Goal: Use online tool/utility: Utilize a website feature to perform a specific function

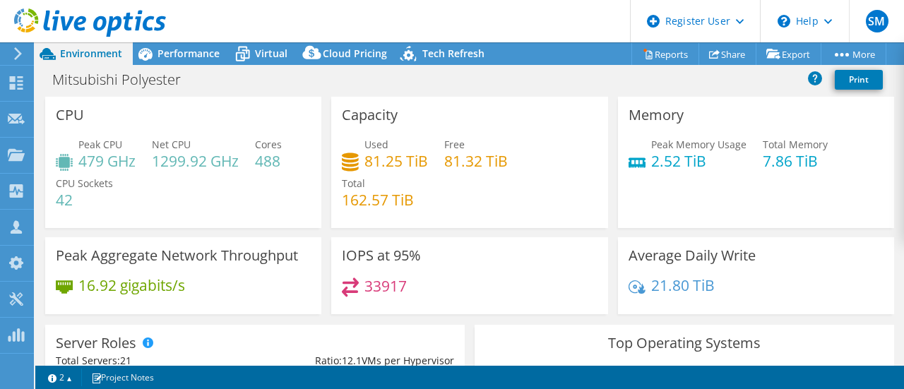
select select "EUFrankfurt"
select select "EUR"
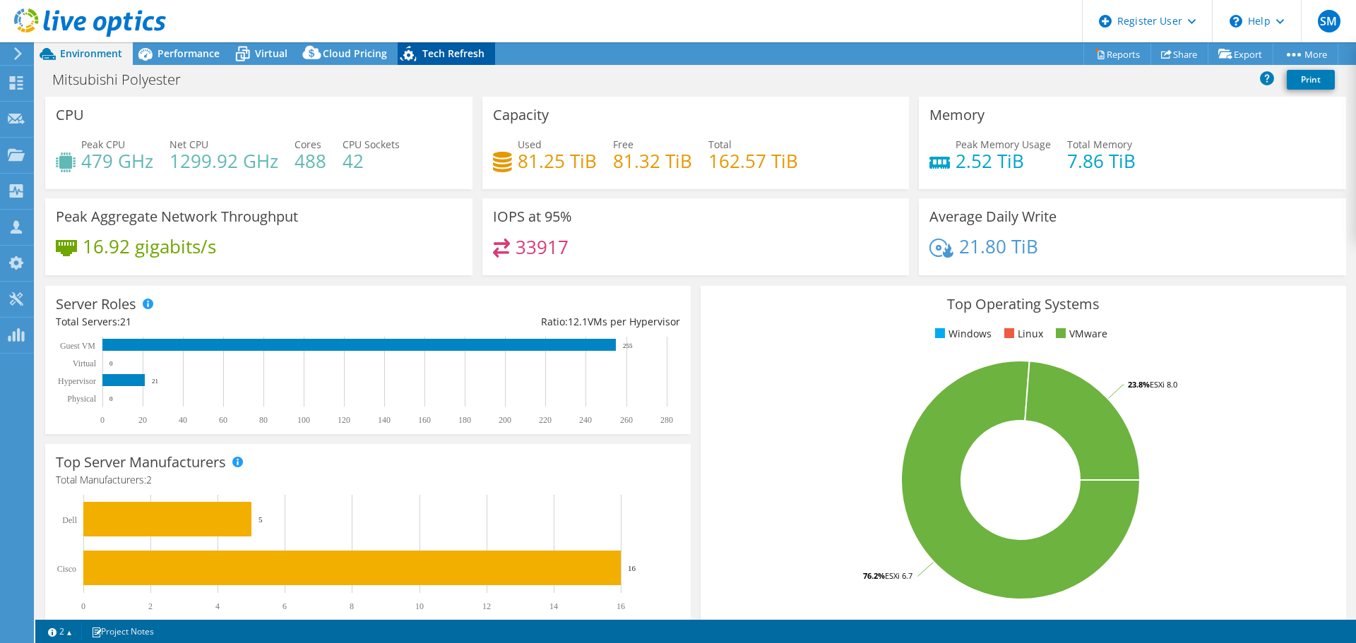
click at [429, 64] on div "Tech Refresh" at bounding box center [445, 53] width 97 height 23
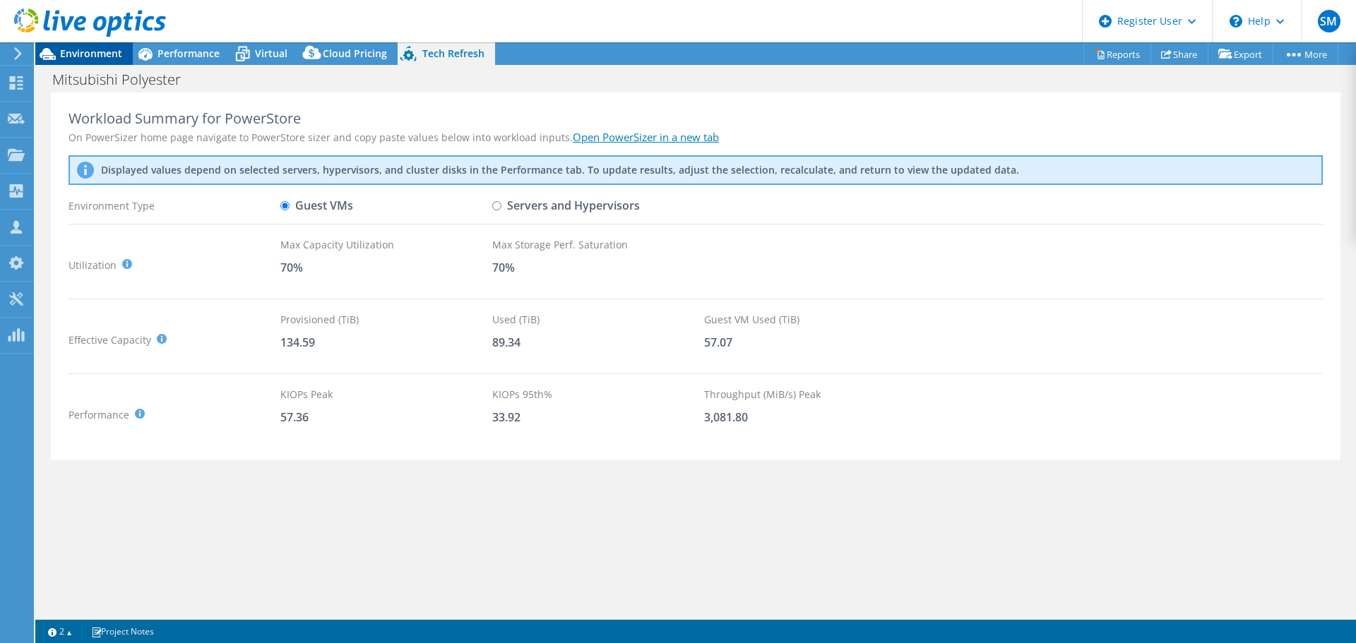
click at [85, 52] on span "Environment" at bounding box center [91, 53] width 62 height 13
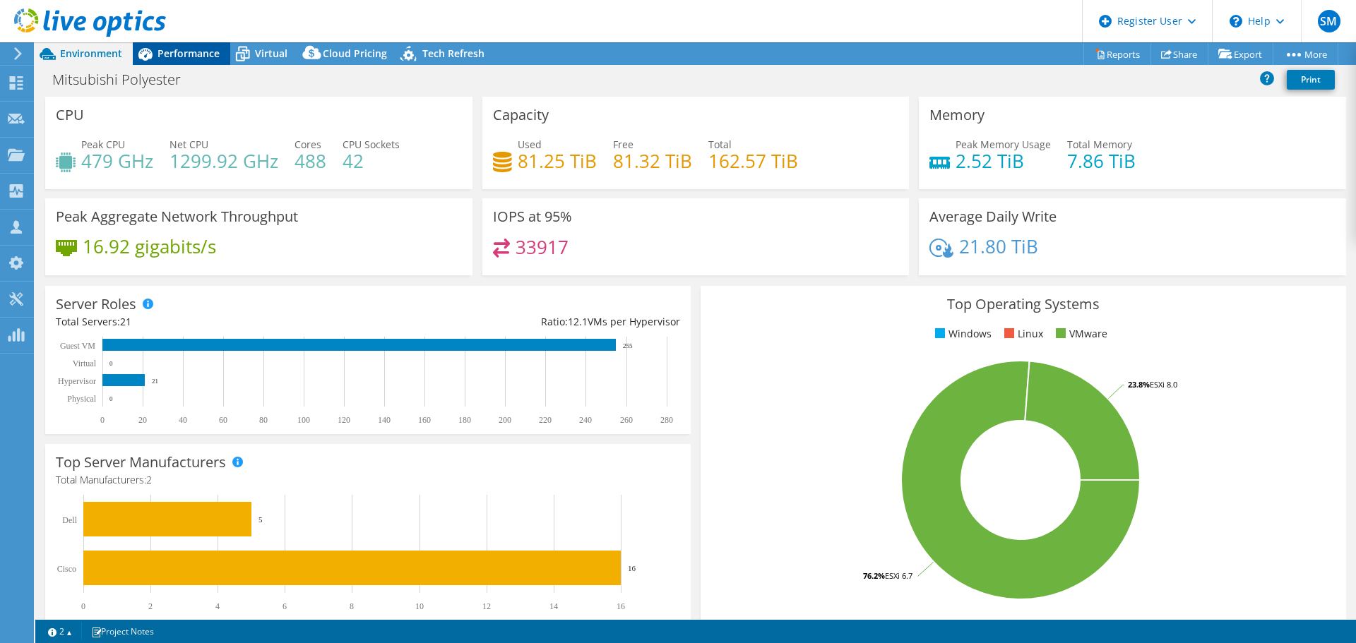
click at [167, 59] on span "Performance" at bounding box center [188, 53] width 62 height 13
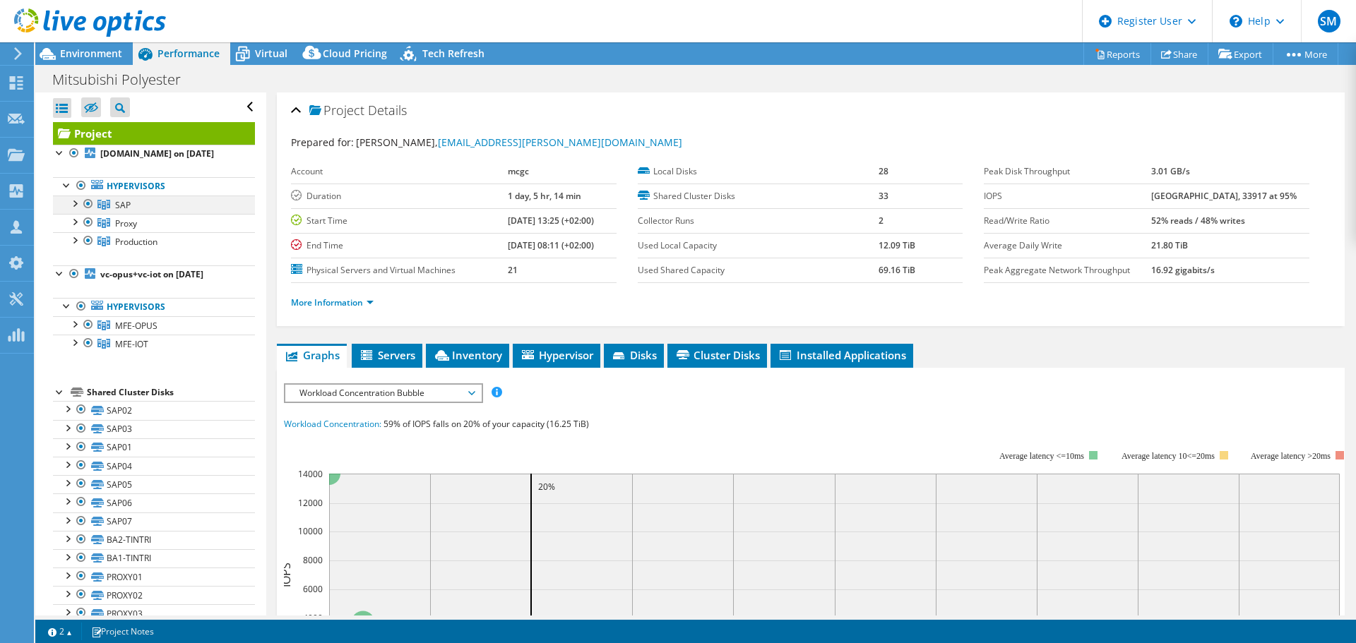
click at [75, 204] on div at bounding box center [74, 203] width 14 height 14
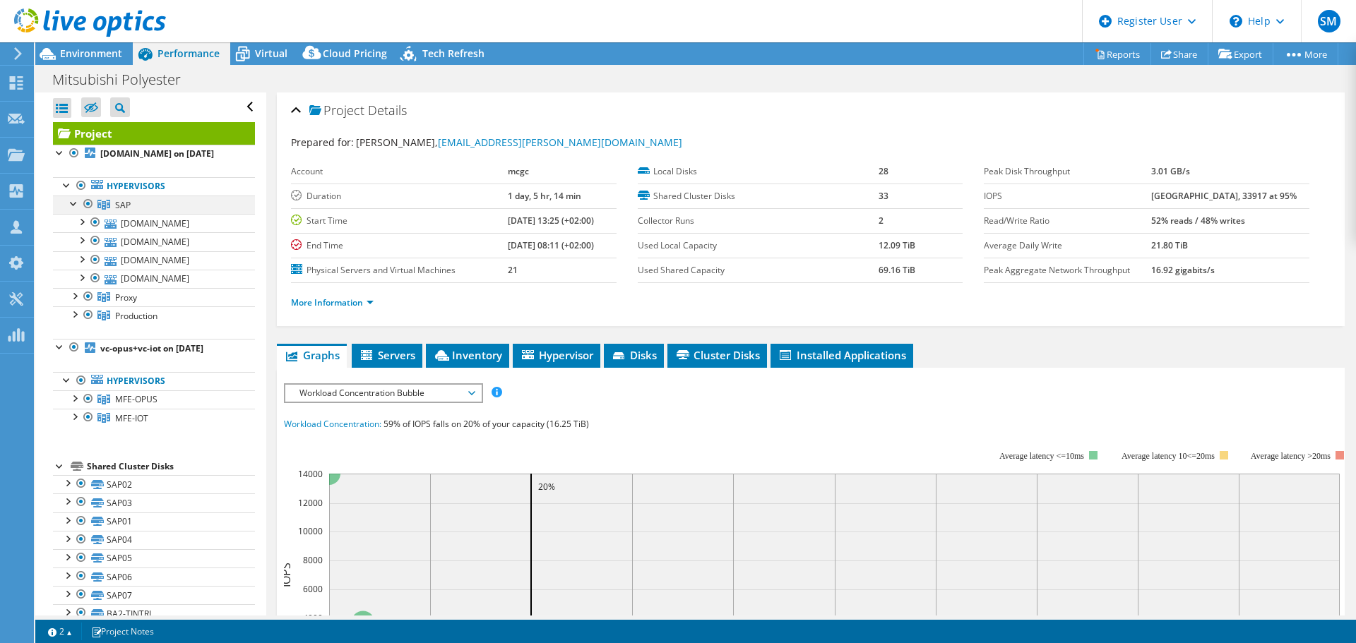
click at [75, 204] on div at bounding box center [74, 203] width 14 height 14
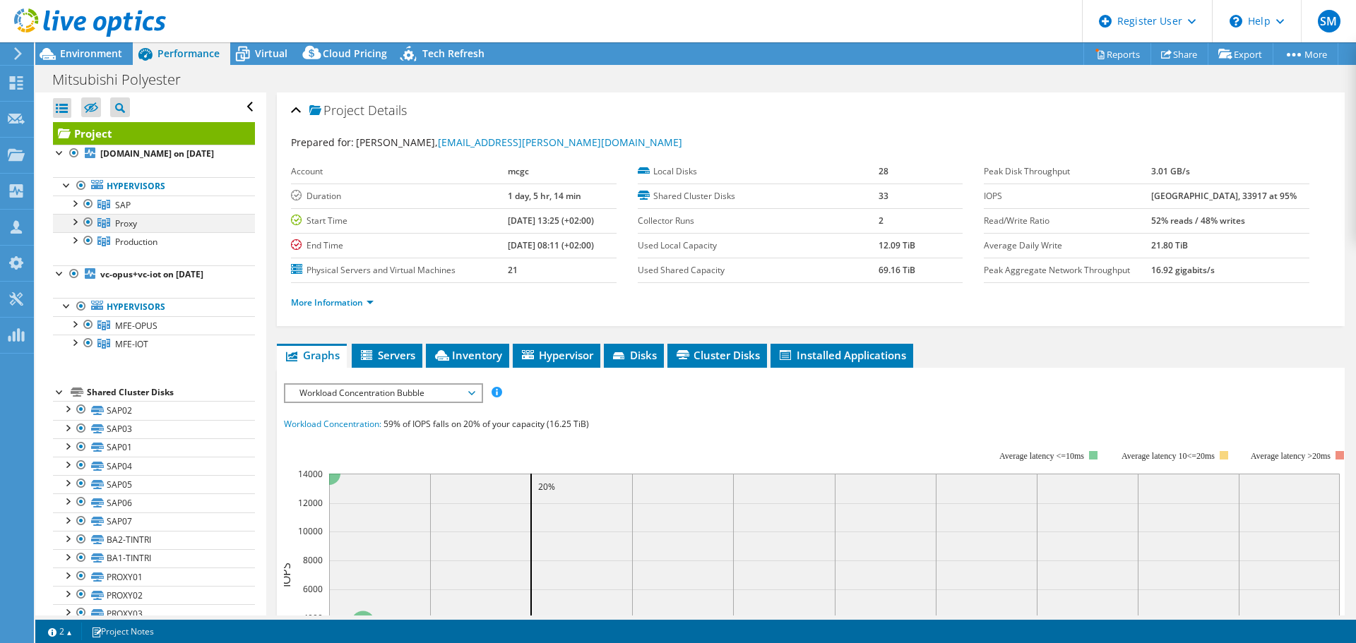
click at [74, 221] on div at bounding box center [74, 221] width 14 height 14
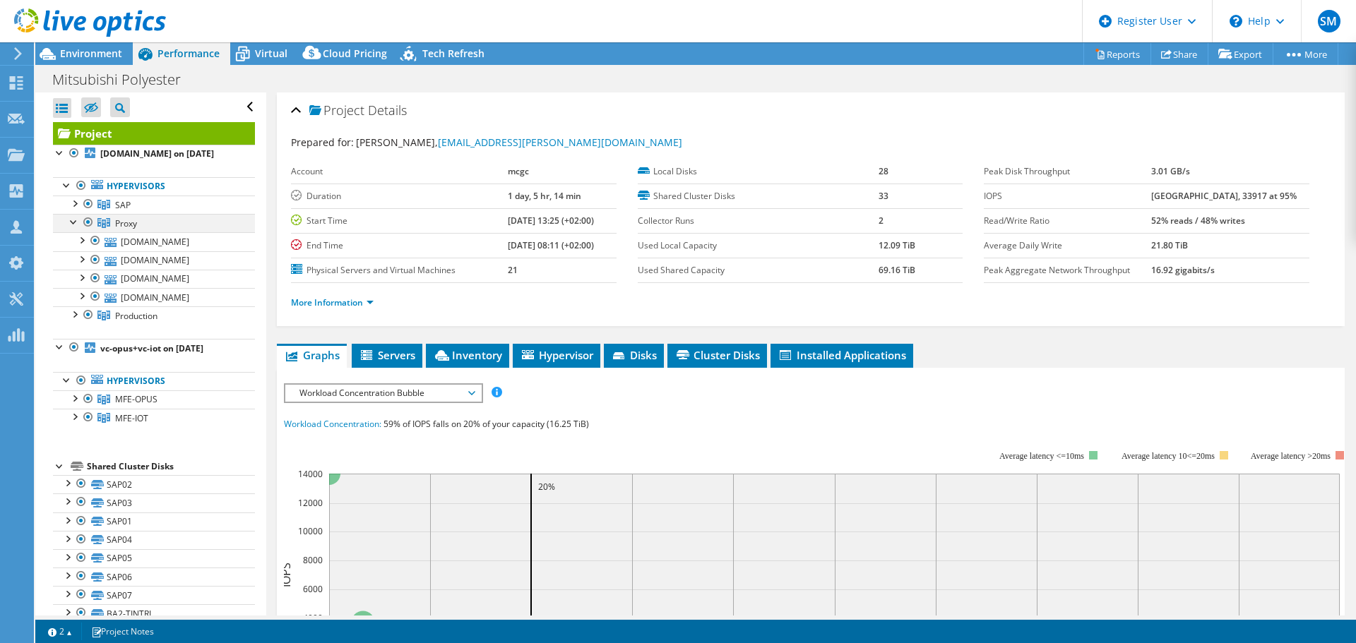
click at [74, 221] on div at bounding box center [74, 221] width 14 height 14
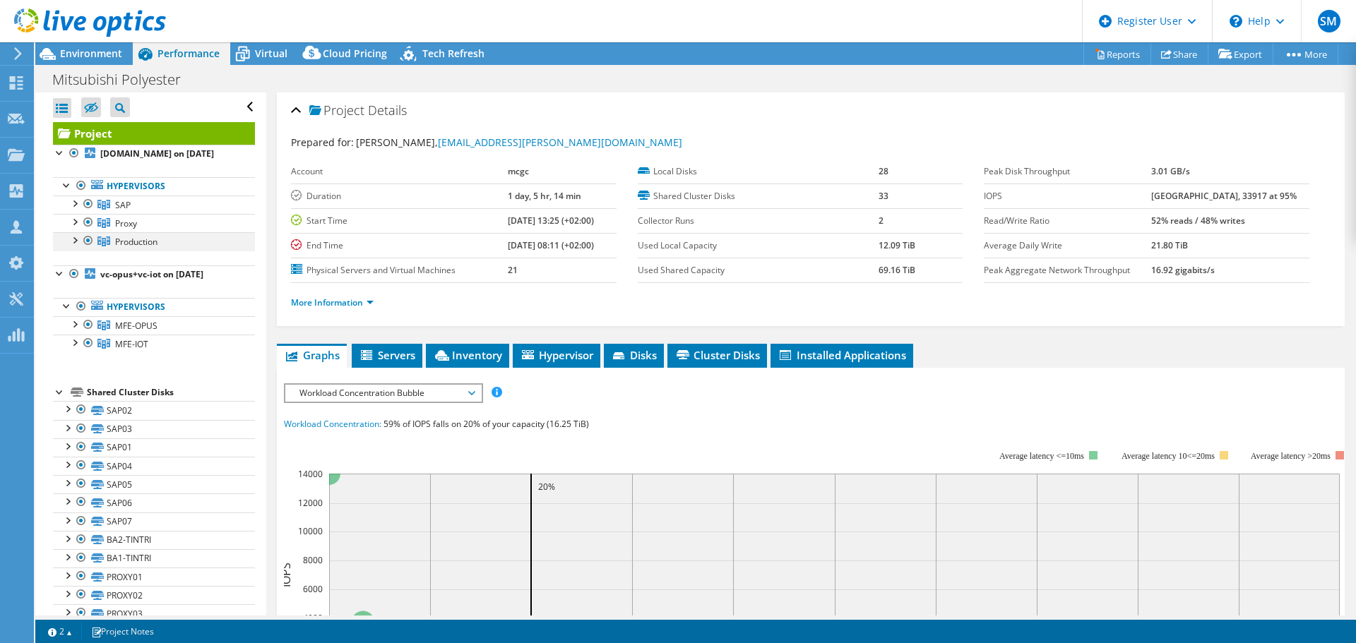
click at [73, 239] on div at bounding box center [74, 239] width 14 height 14
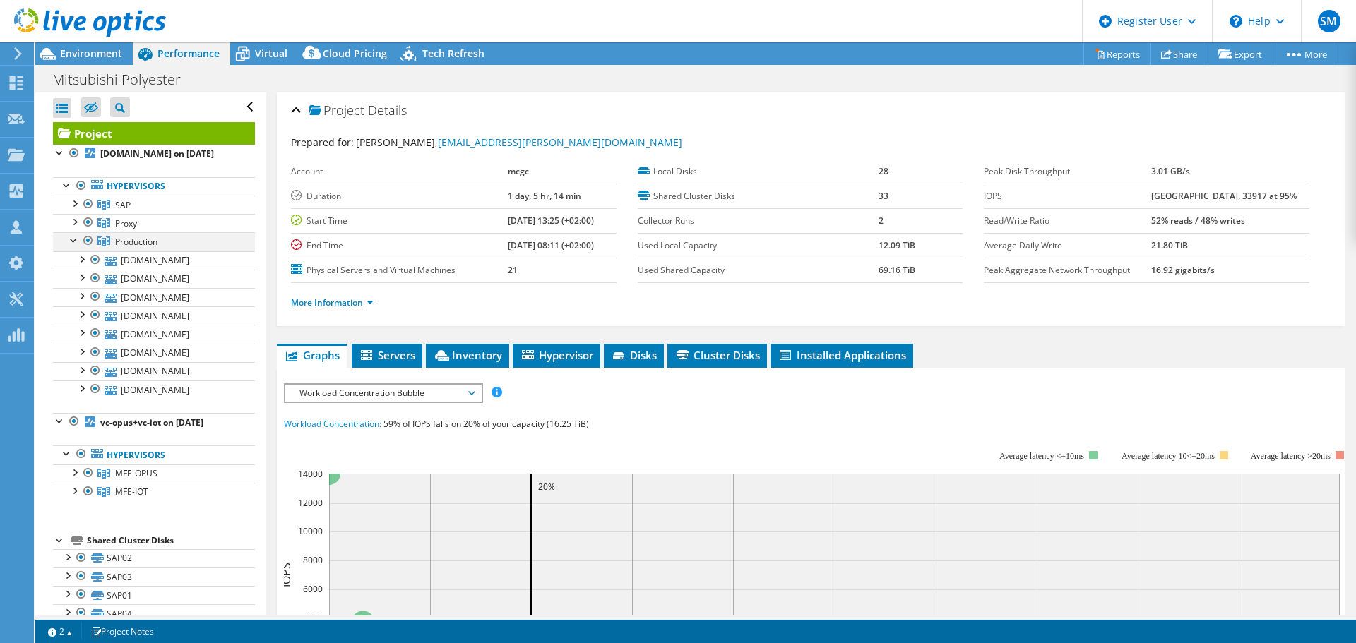
click at [73, 239] on div at bounding box center [74, 239] width 14 height 14
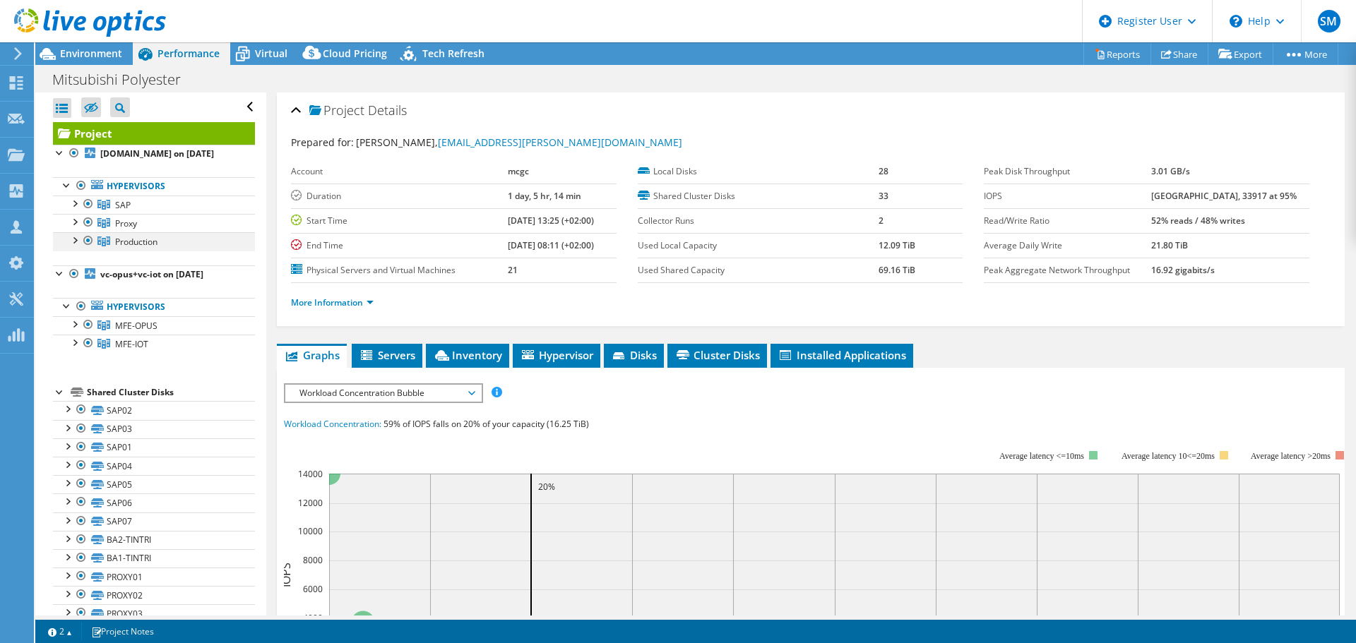
click at [73, 239] on div at bounding box center [74, 239] width 14 height 14
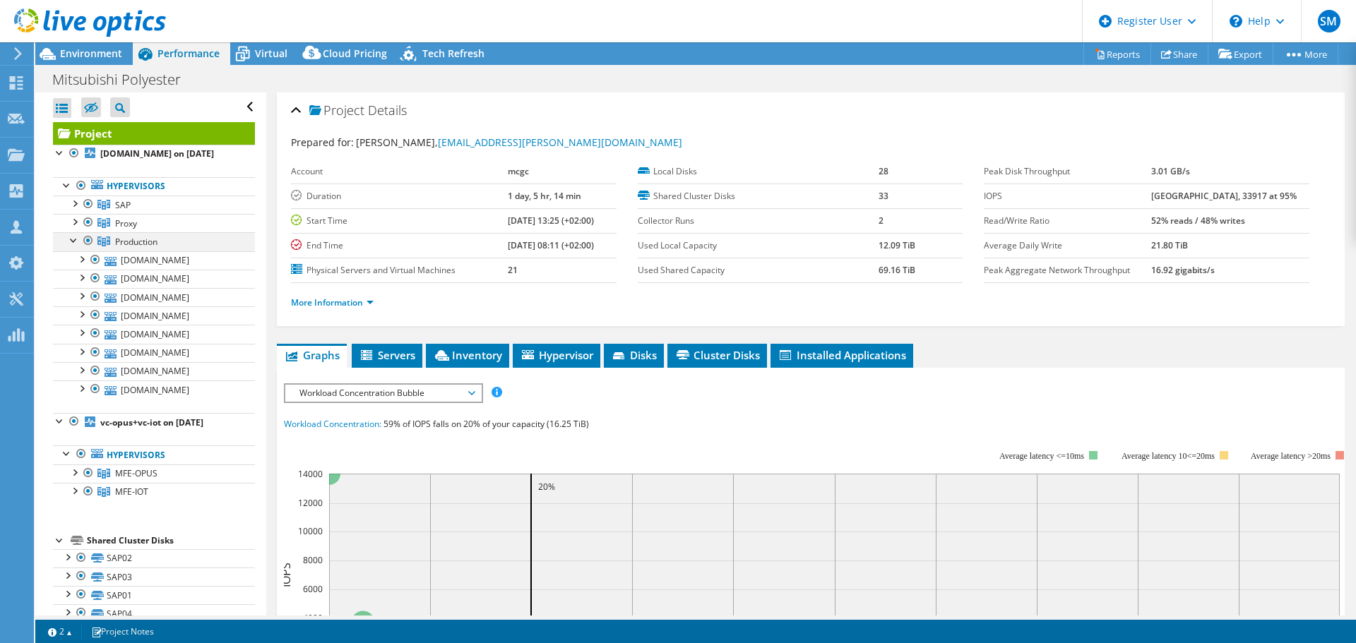
click at [73, 239] on div at bounding box center [74, 239] width 14 height 14
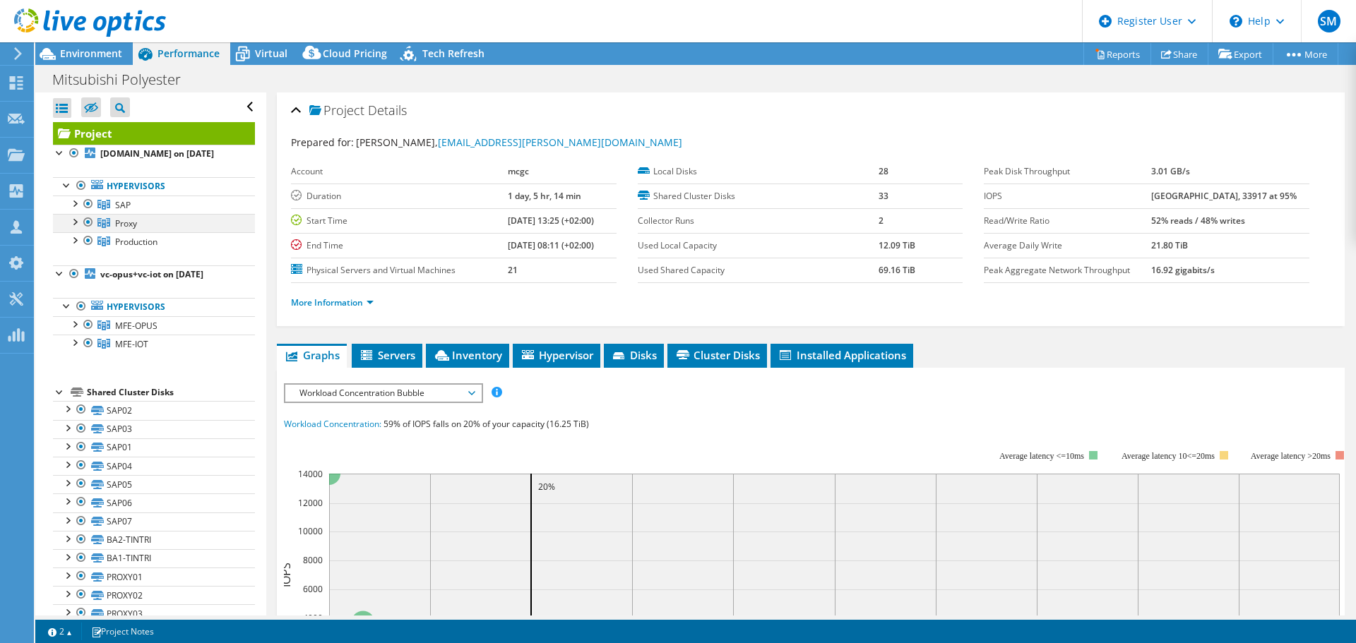
click at [76, 225] on div at bounding box center [74, 221] width 14 height 14
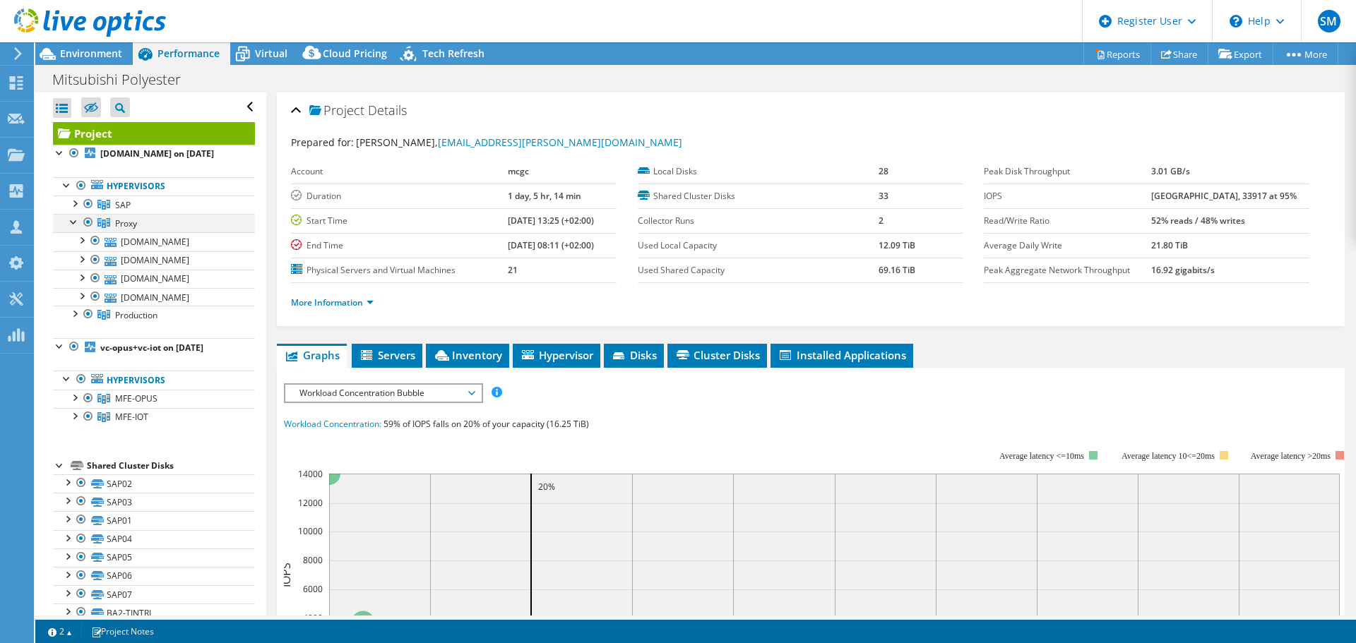
click at [76, 225] on div at bounding box center [74, 221] width 14 height 14
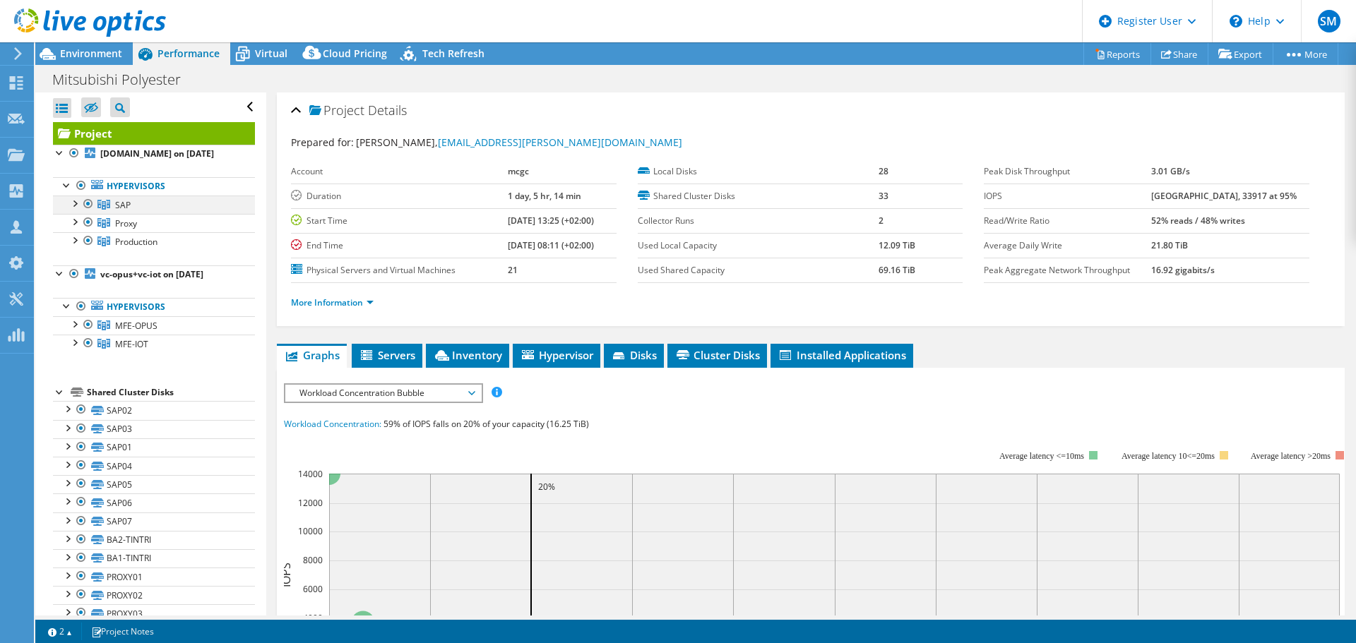
click at [71, 205] on div at bounding box center [74, 203] width 14 height 14
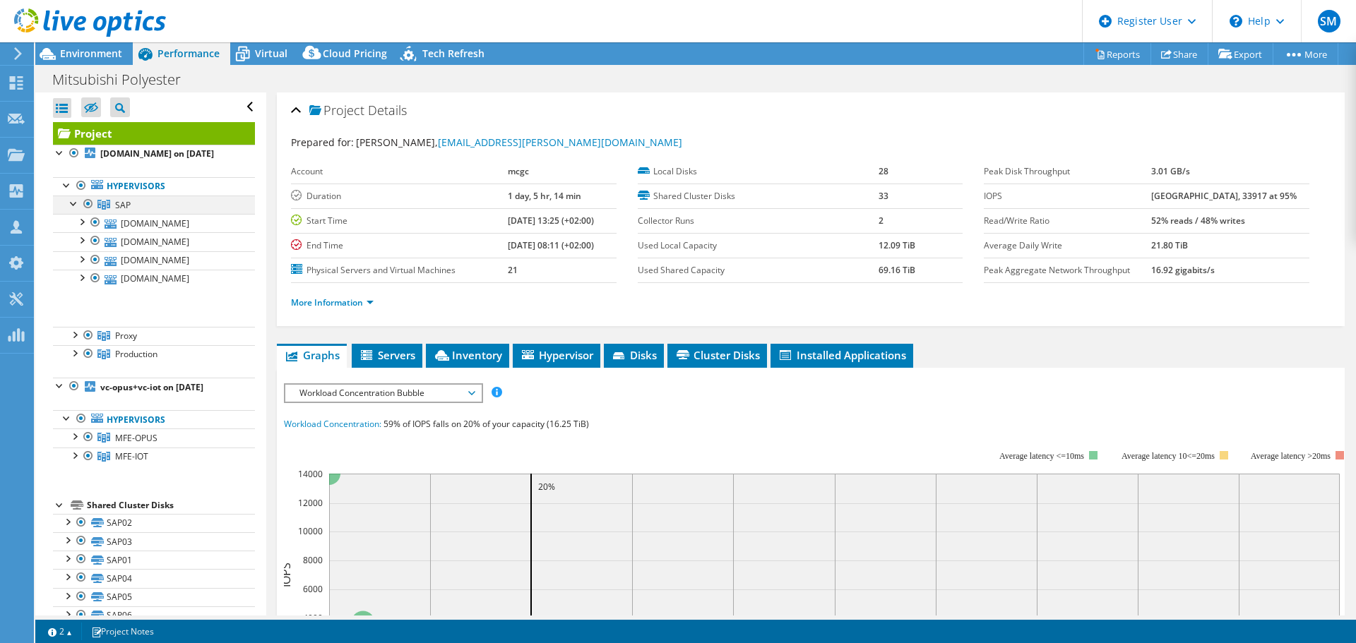
click at [72, 203] on div at bounding box center [74, 203] width 14 height 14
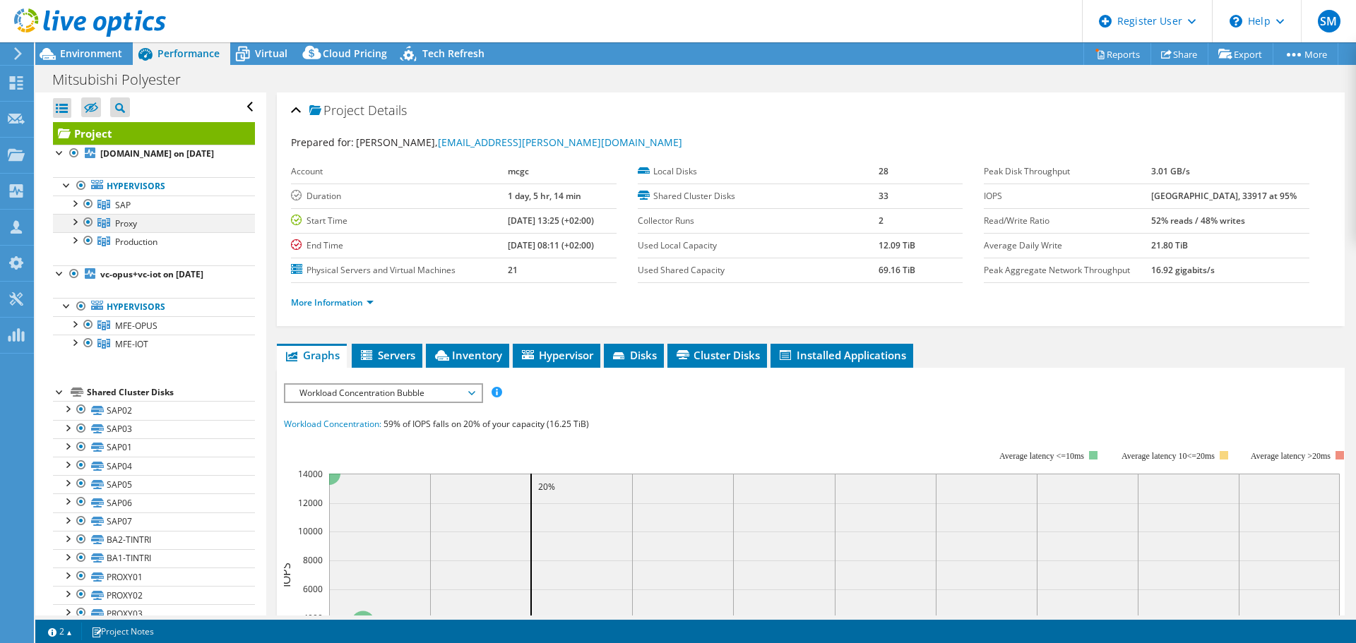
click at [85, 222] on div at bounding box center [88, 222] width 14 height 17
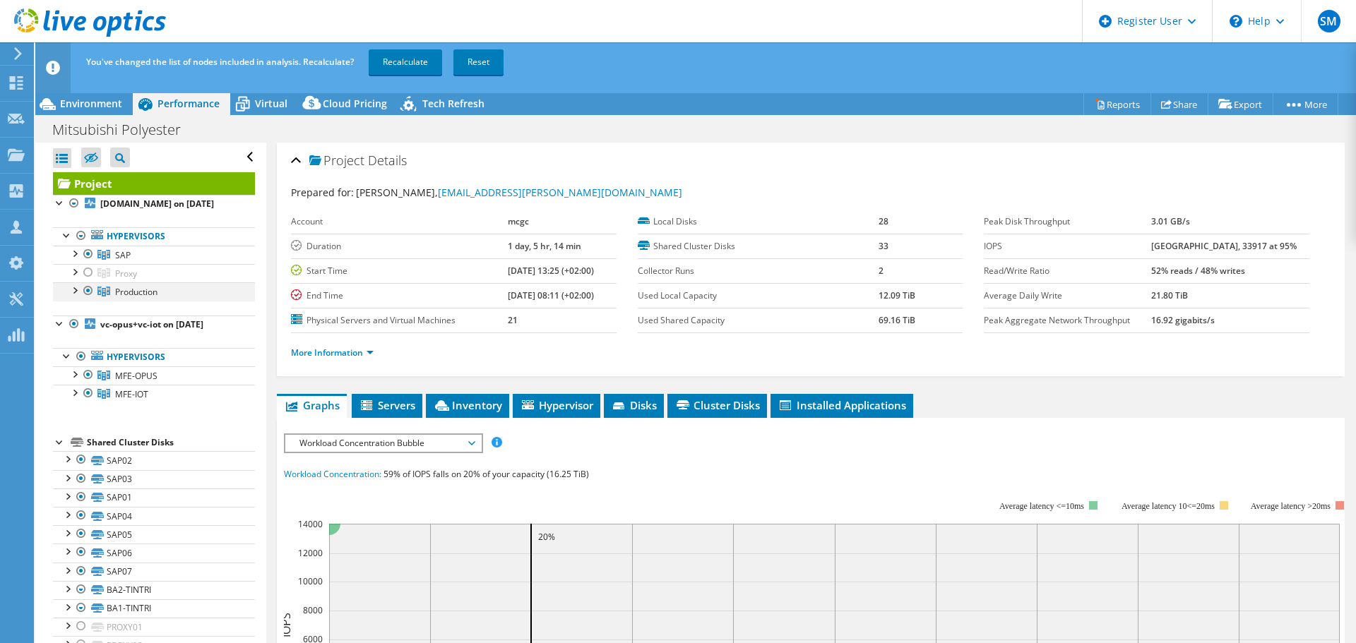
click at [89, 288] on div at bounding box center [88, 290] width 14 height 17
click at [74, 322] on div at bounding box center [74, 324] width 14 height 17
click at [72, 325] on div at bounding box center [74, 324] width 14 height 17
click at [88, 254] on div at bounding box center [88, 254] width 14 height 17
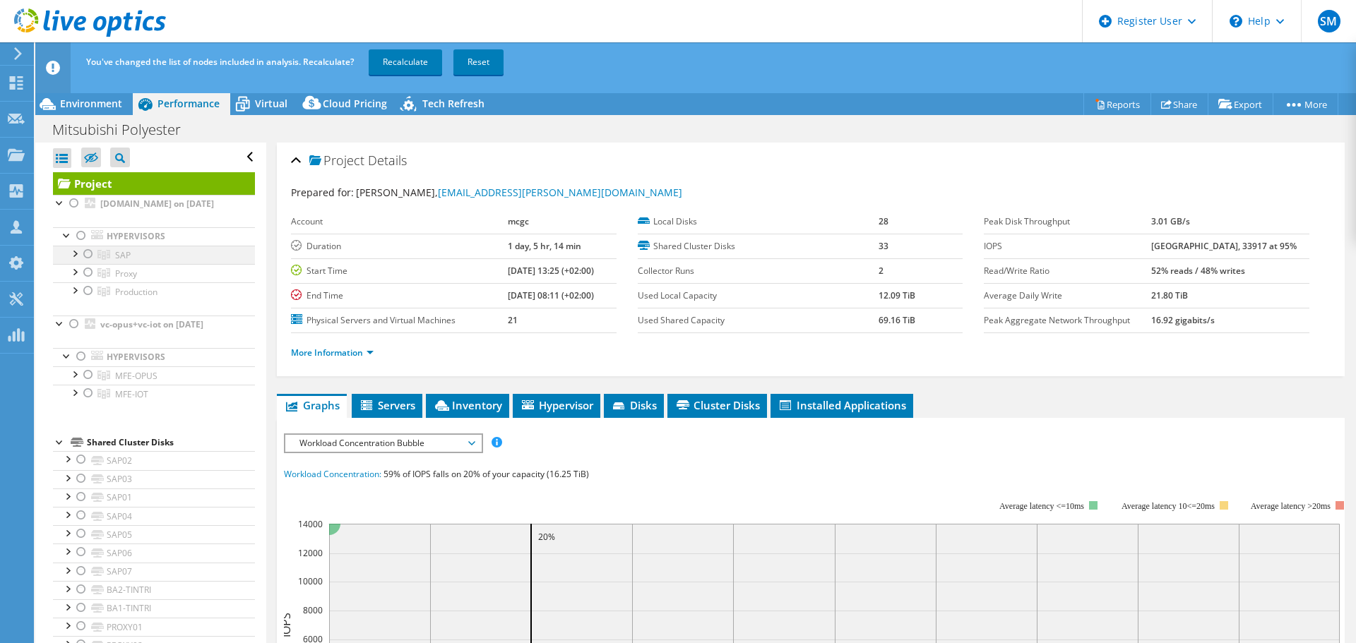
click at [88, 254] on div at bounding box center [88, 254] width 14 height 17
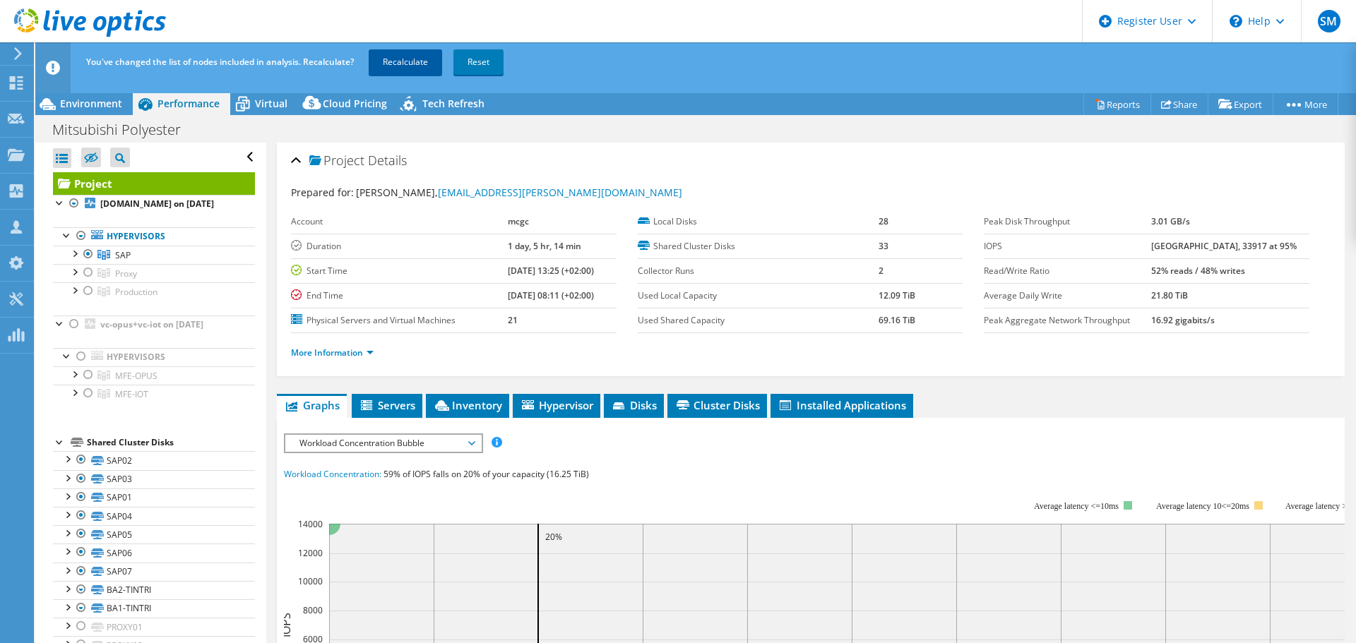
click at [402, 59] on link "Recalculate" at bounding box center [405, 61] width 73 height 25
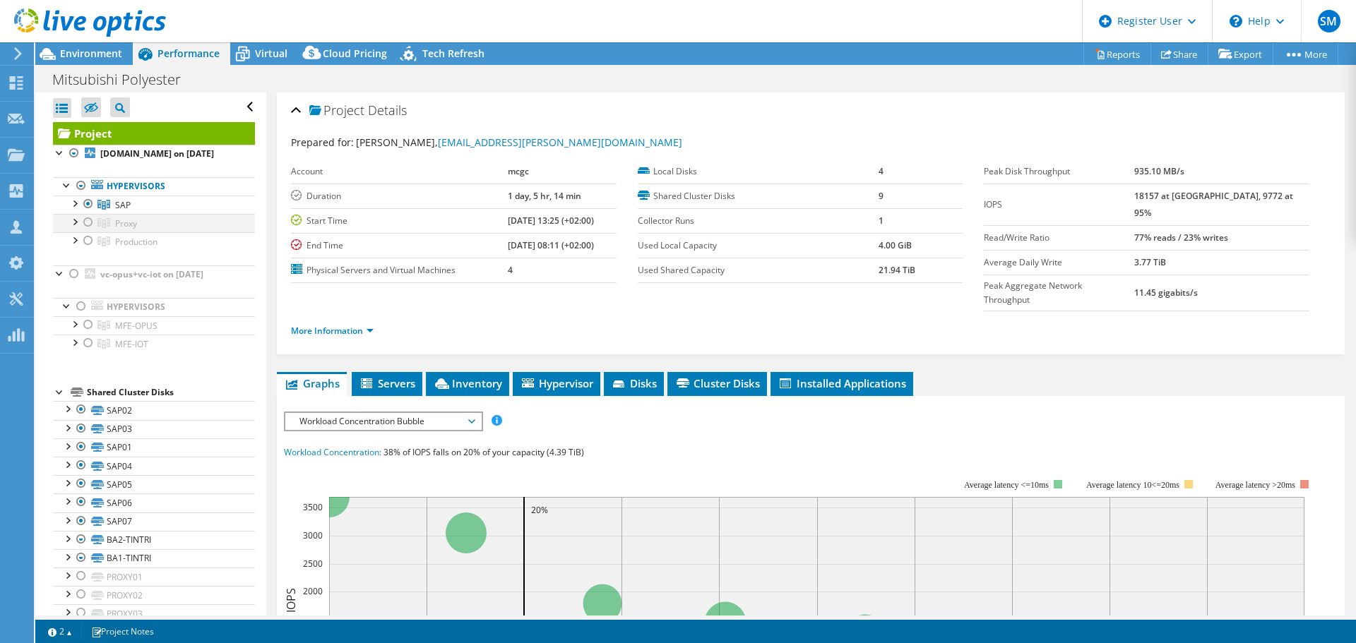
click at [73, 221] on div at bounding box center [74, 221] width 14 height 14
click at [74, 221] on div at bounding box center [74, 221] width 14 height 14
click at [73, 239] on div at bounding box center [74, 239] width 14 height 14
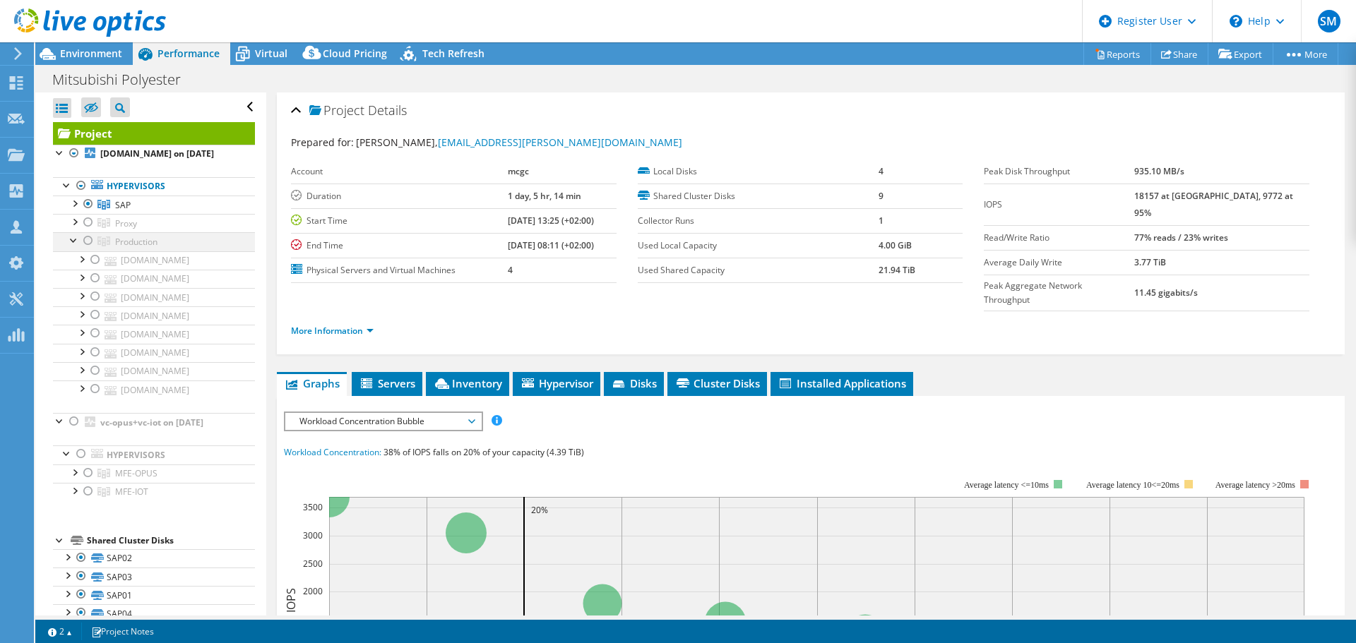
click at [71, 240] on div at bounding box center [74, 239] width 14 height 14
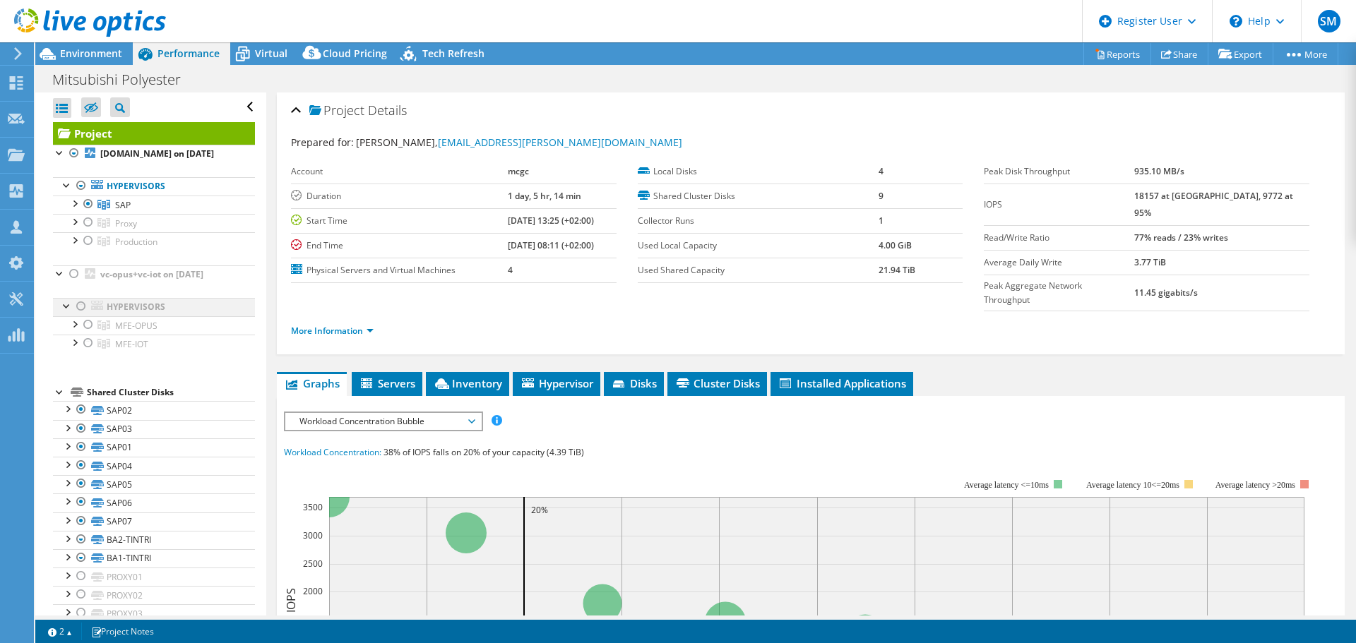
click at [65, 307] on div at bounding box center [67, 305] width 14 height 14
click at [77, 325] on div at bounding box center [74, 323] width 14 height 14
click at [76, 325] on div at bounding box center [74, 323] width 14 height 14
click at [73, 342] on div at bounding box center [74, 342] width 14 height 14
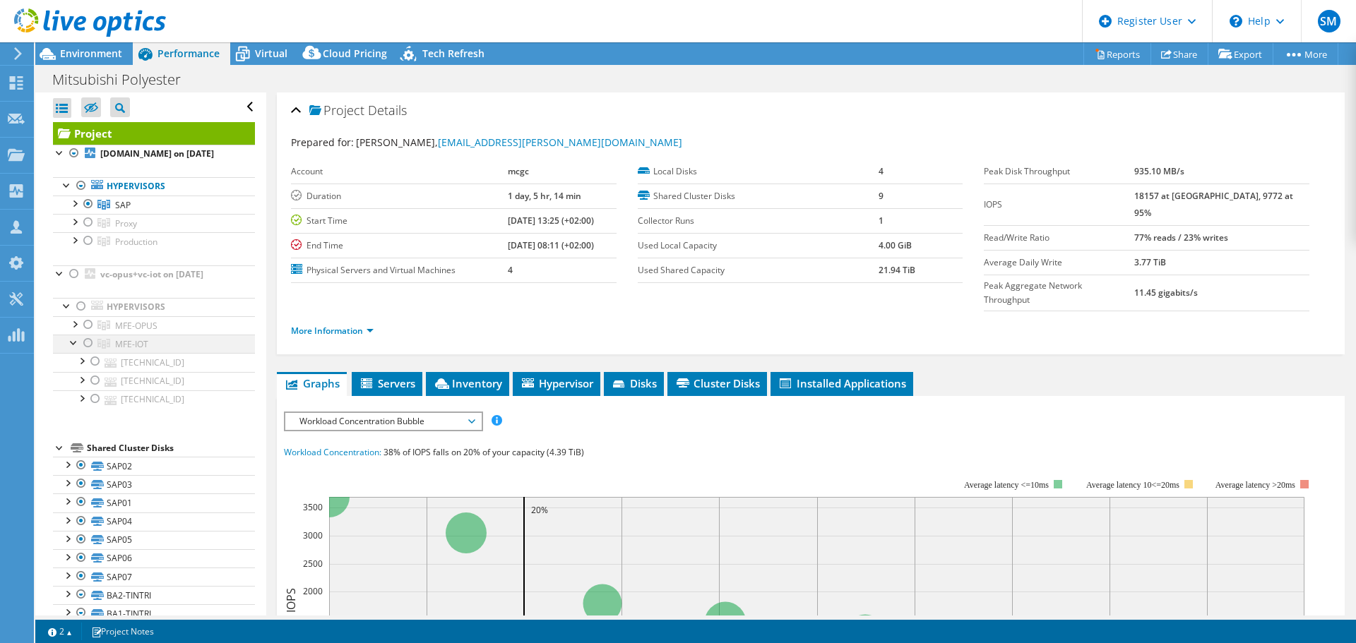
click at [74, 341] on div at bounding box center [74, 342] width 14 height 14
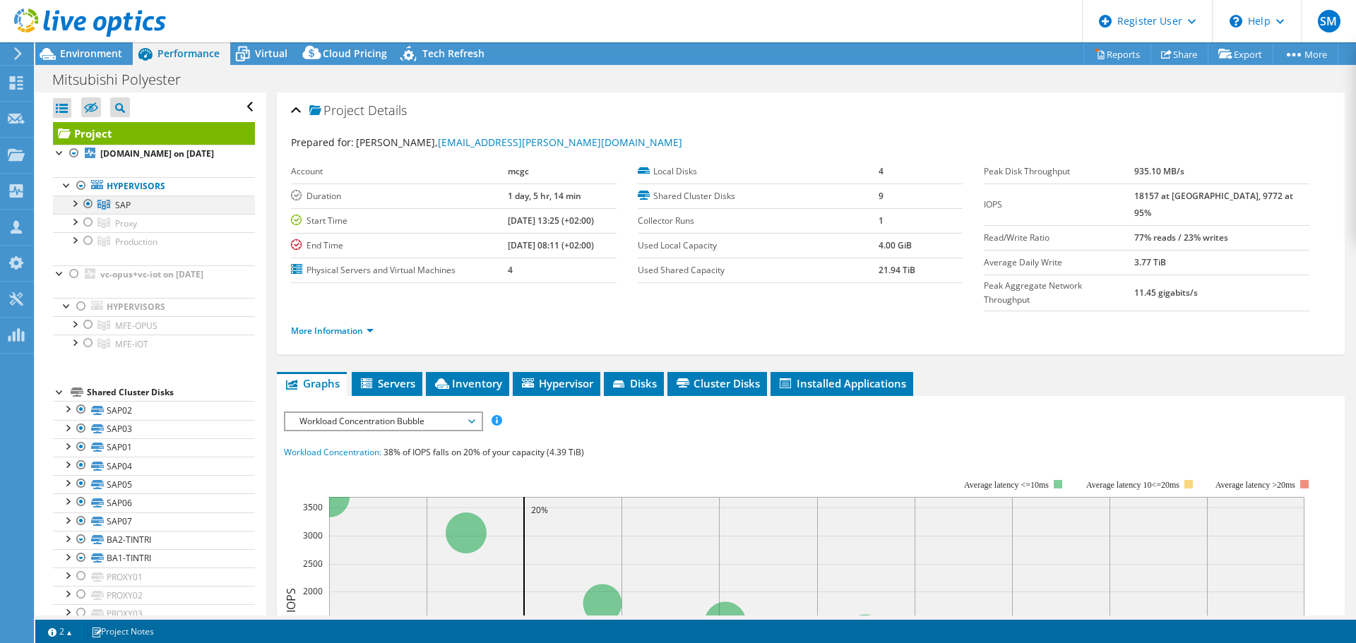
click at [78, 203] on div at bounding box center [74, 203] width 14 height 14
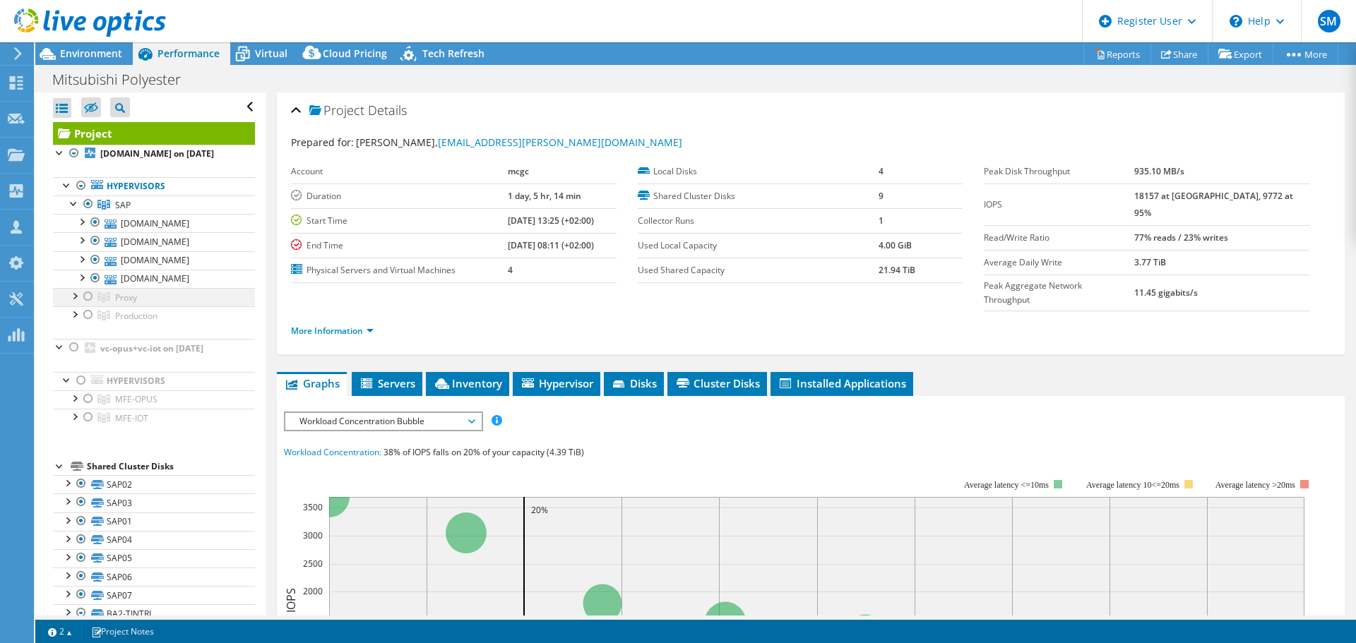
click at [74, 302] on div at bounding box center [74, 295] width 14 height 14
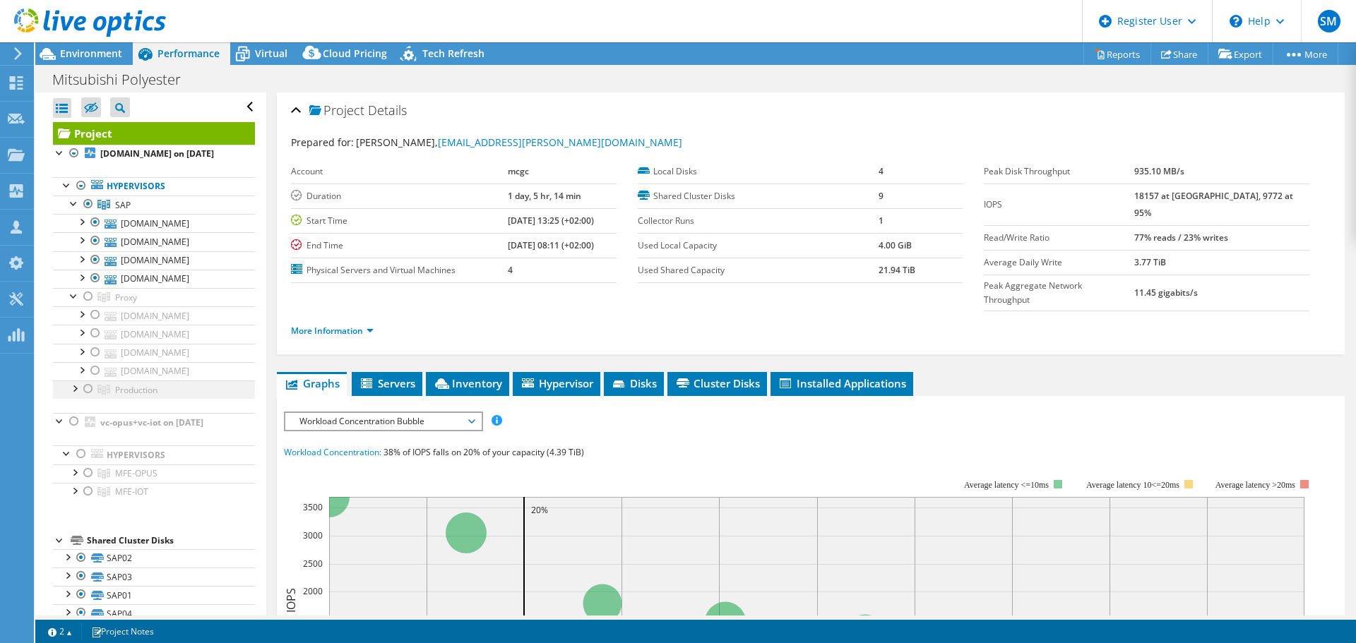
click at [74, 388] on div at bounding box center [74, 388] width 14 height 14
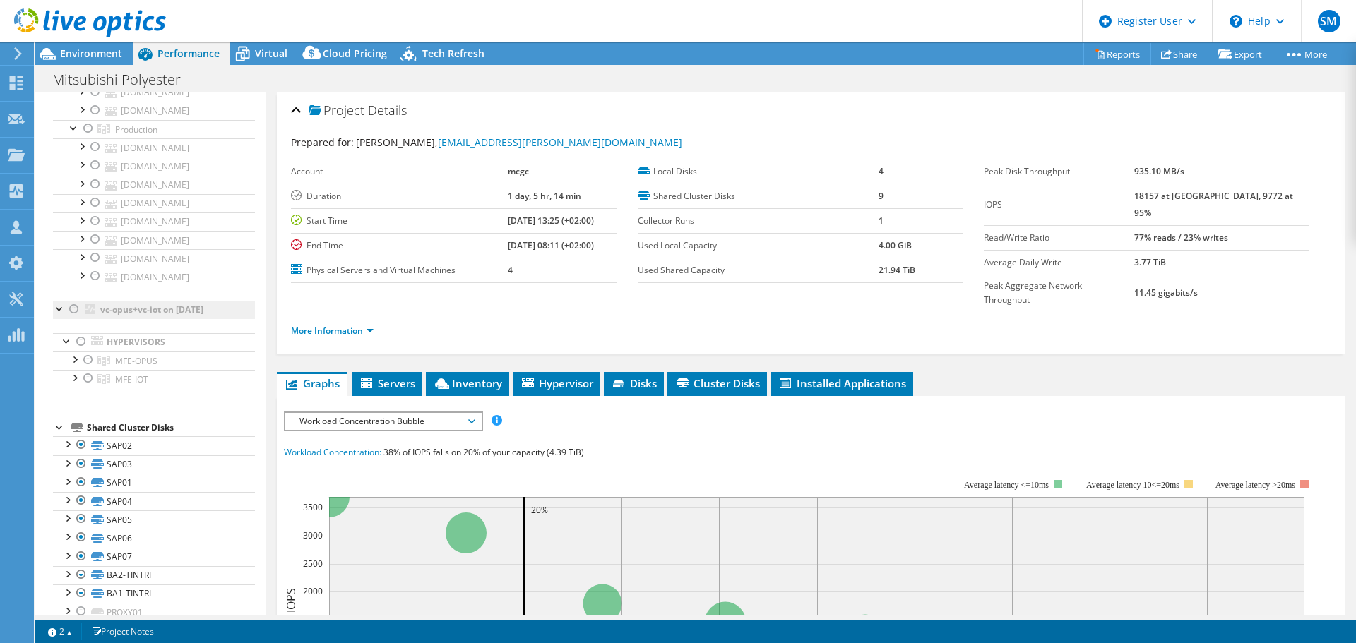
scroll to position [282, 0]
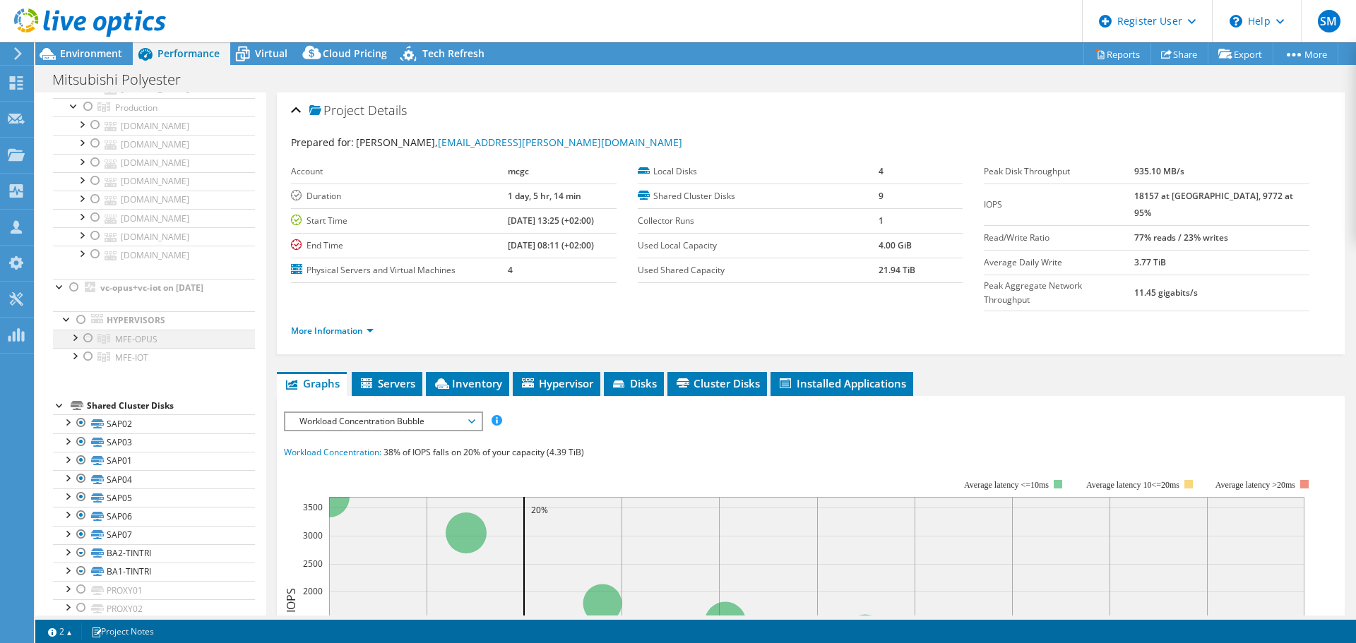
click at [76, 344] on div at bounding box center [74, 337] width 14 height 14
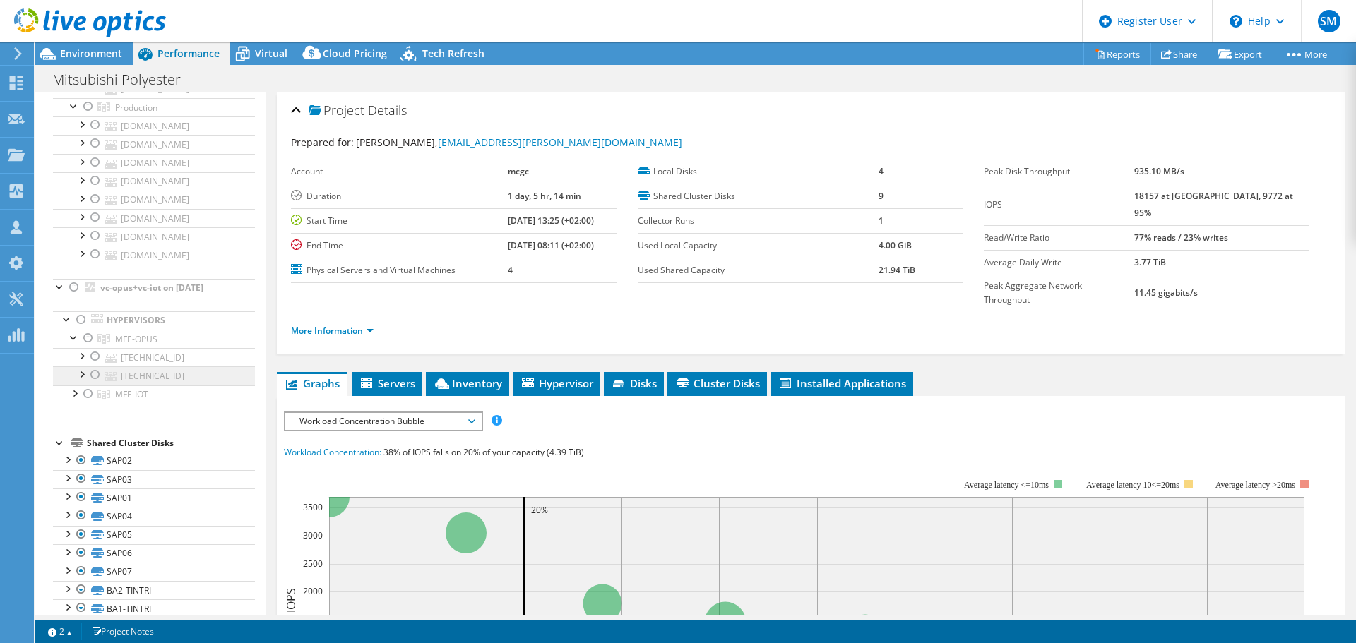
scroll to position [353, 0]
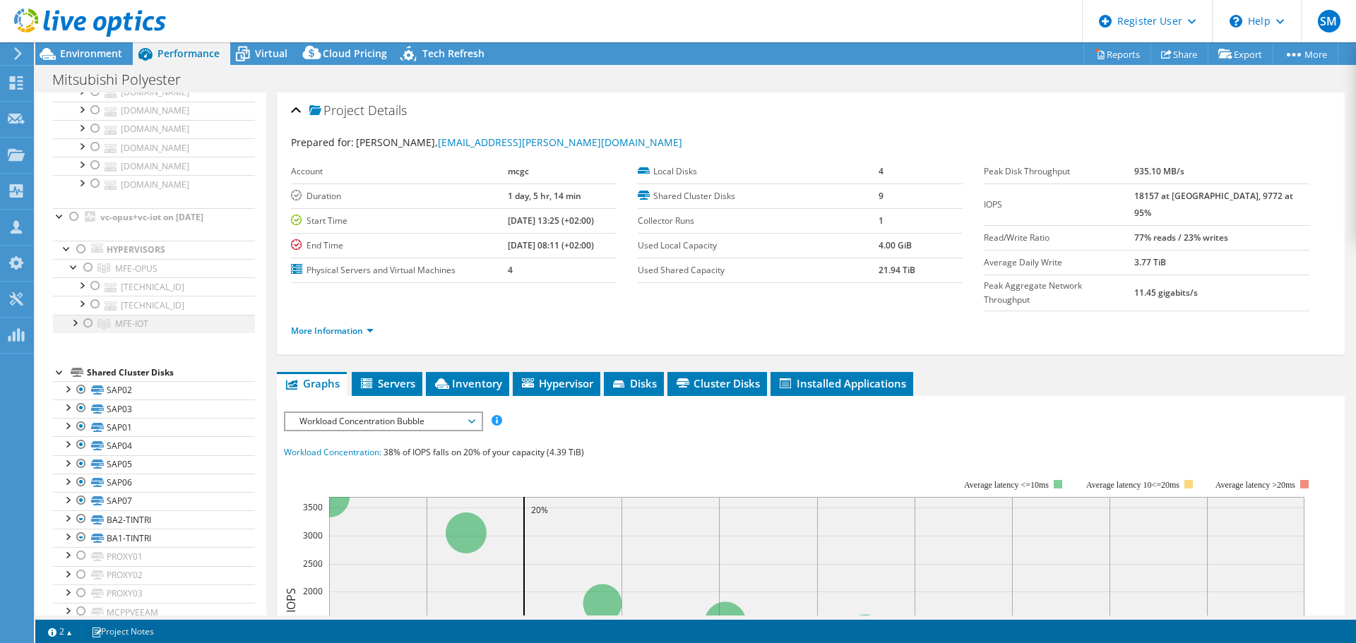
click at [74, 329] on div at bounding box center [74, 322] width 14 height 14
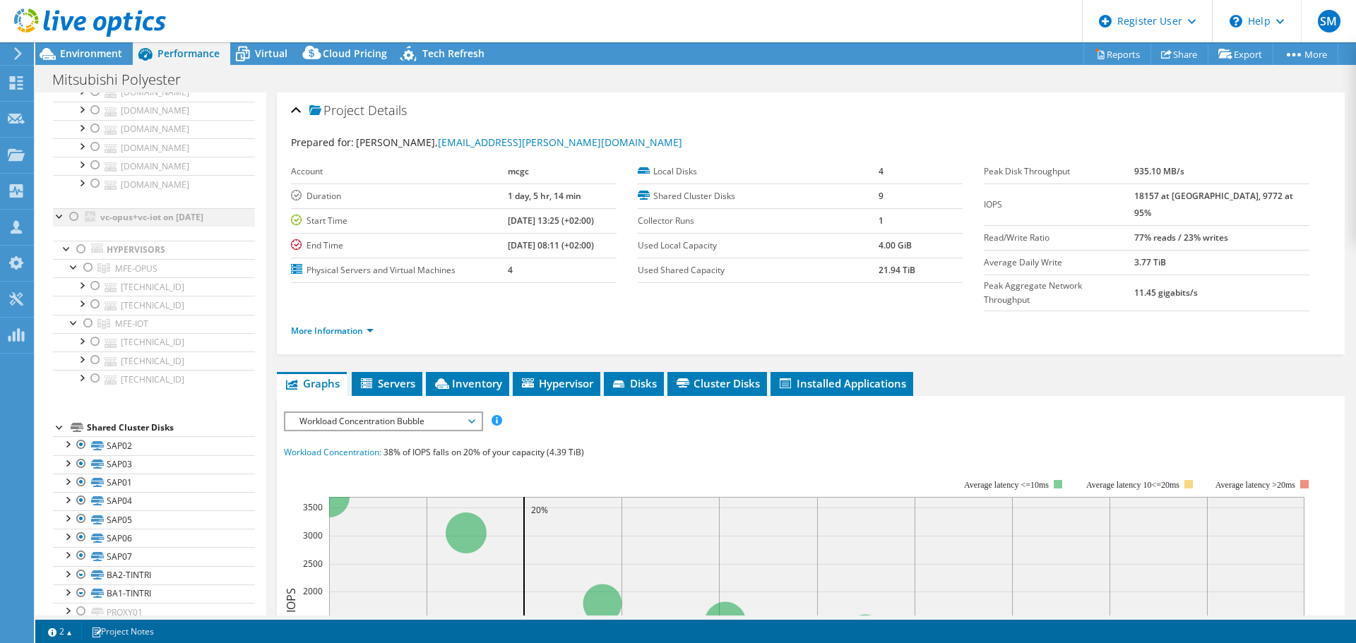
click at [59, 222] on div at bounding box center [60, 215] width 14 height 14
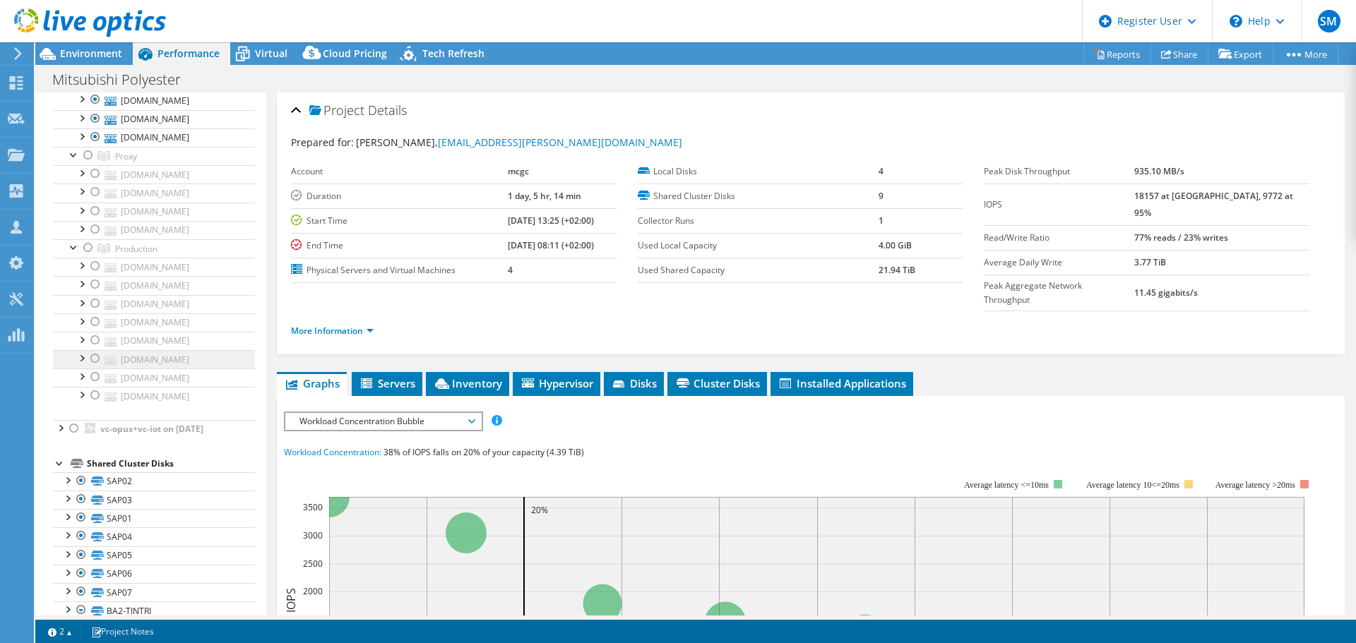
scroll to position [0, 0]
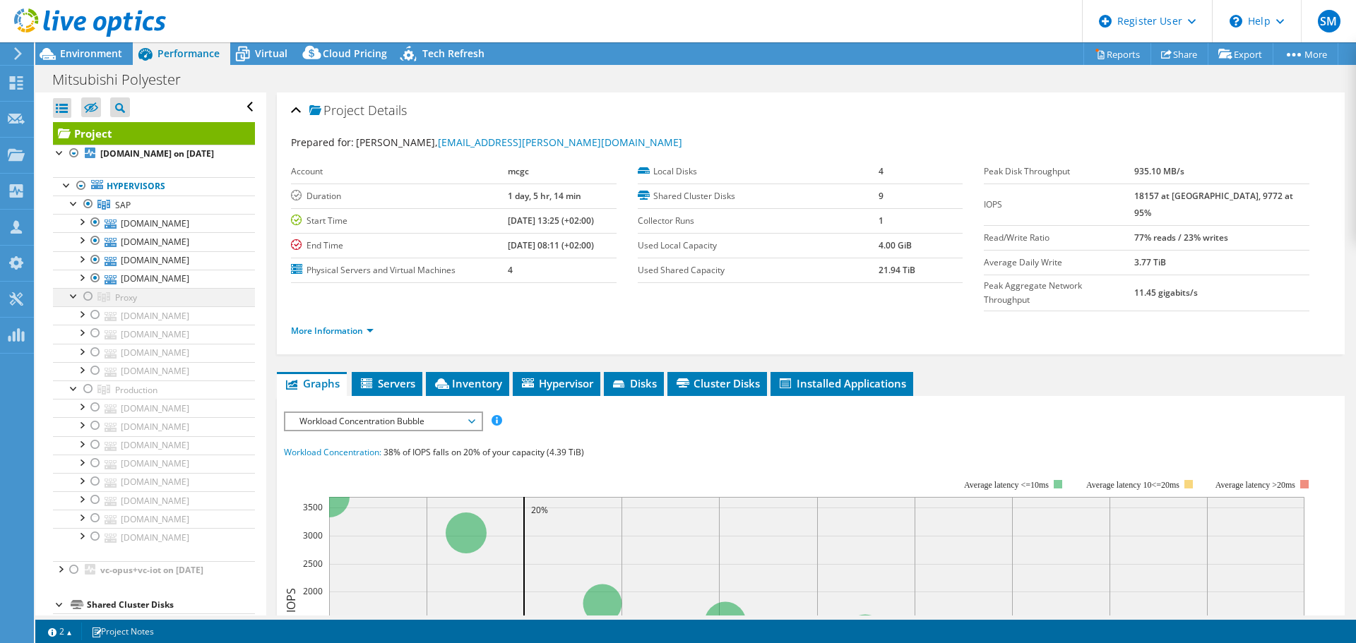
click at [71, 302] on div at bounding box center [74, 295] width 14 height 14
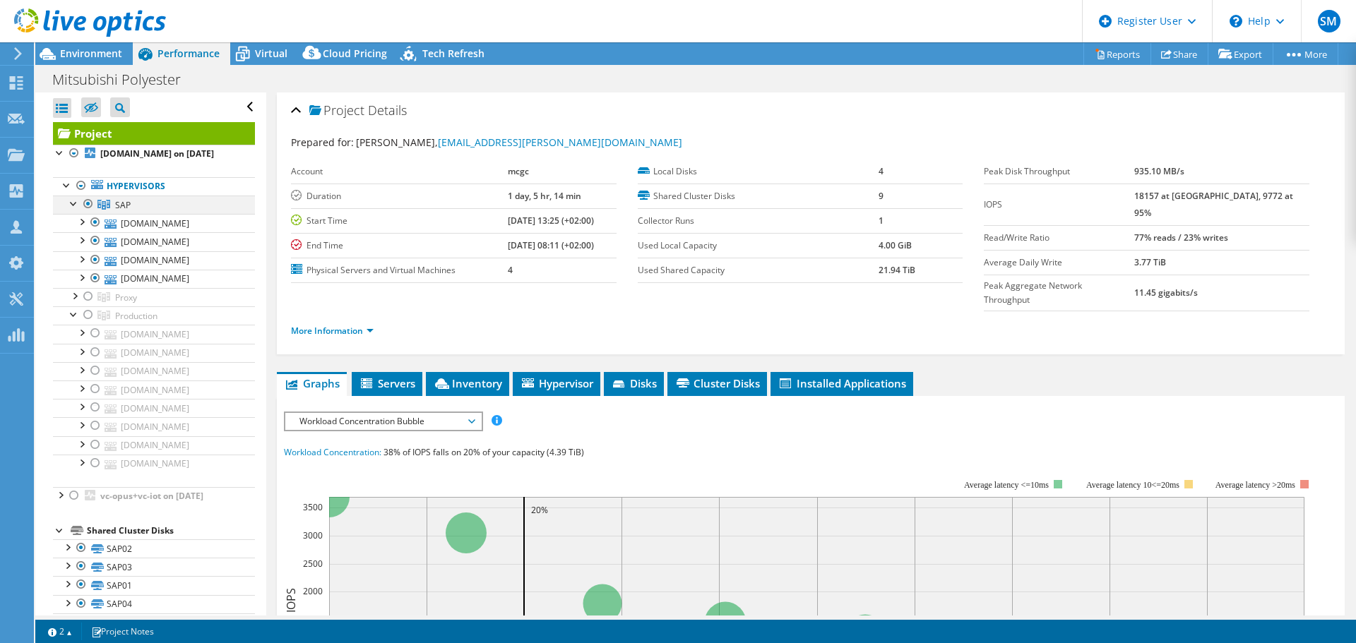
click at [72, 203] on div at bounding box center [74, 203] width 14 height 14
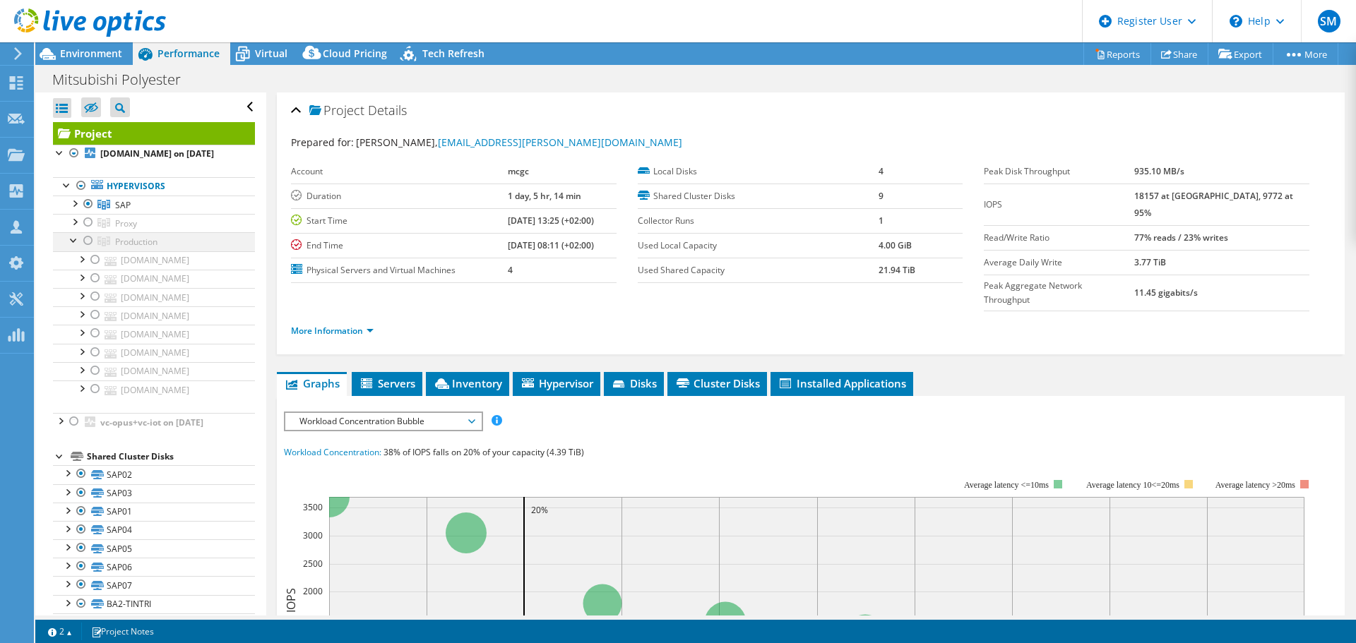
click at [74, 241] on div at bounding box center [74, 239] width 14 height 14
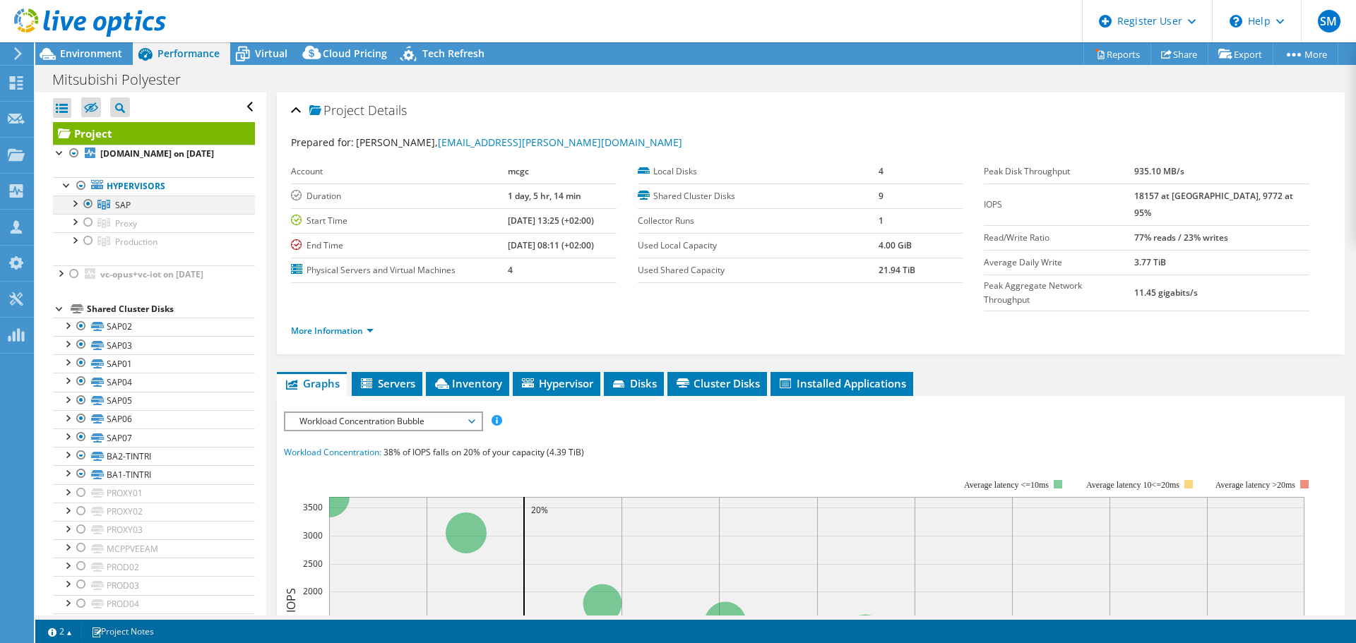
click at [75, 202] on div at bounding box center [74, 203] width 14 height 14
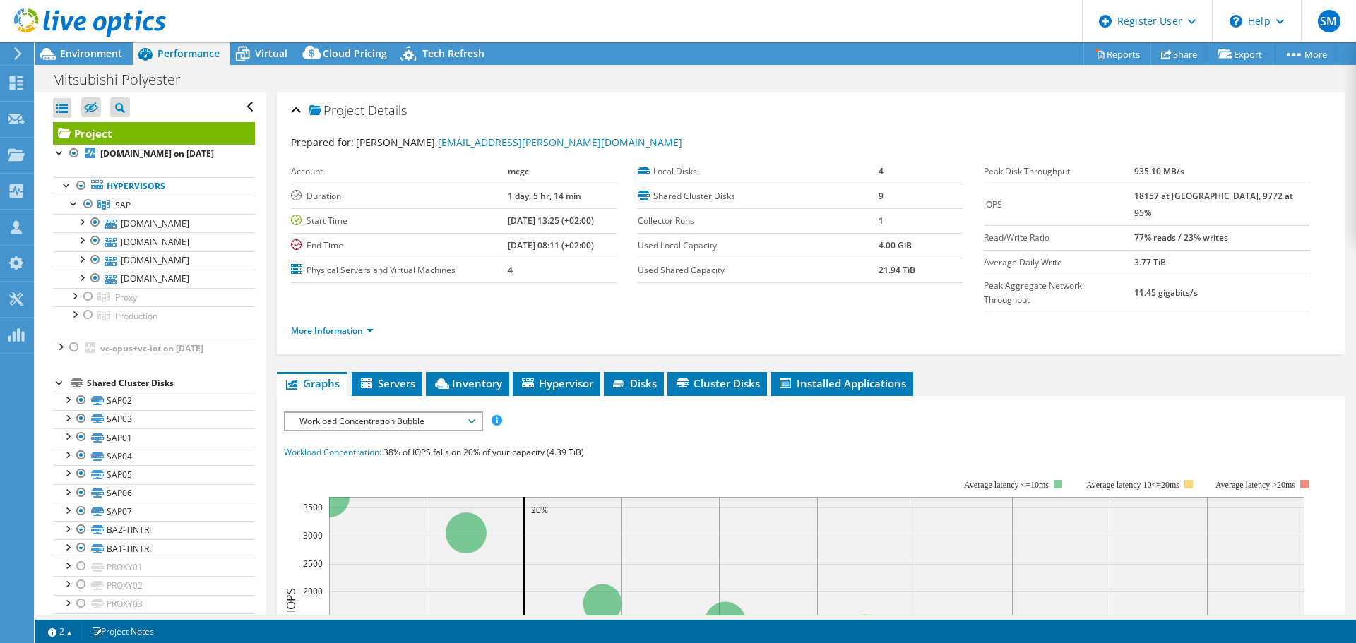
click at [248, 166] on div "Open All Close All Hide Excluded Nodes Project Tree Filter" at bounding box center [150, 555] width 230 height 926
click at [77, 302] on div at bounding box center [74, 295] width 14 height 14
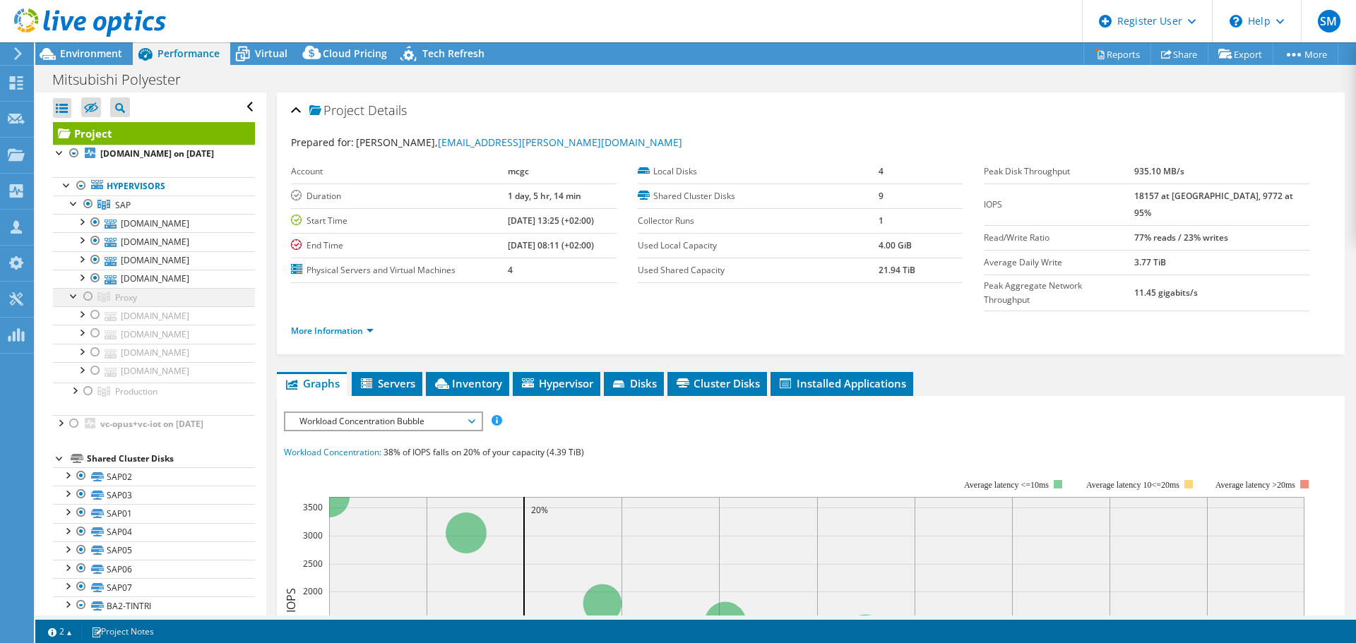
click at [75, 302] on div at bounding box center [74, 295] width 14 height 14
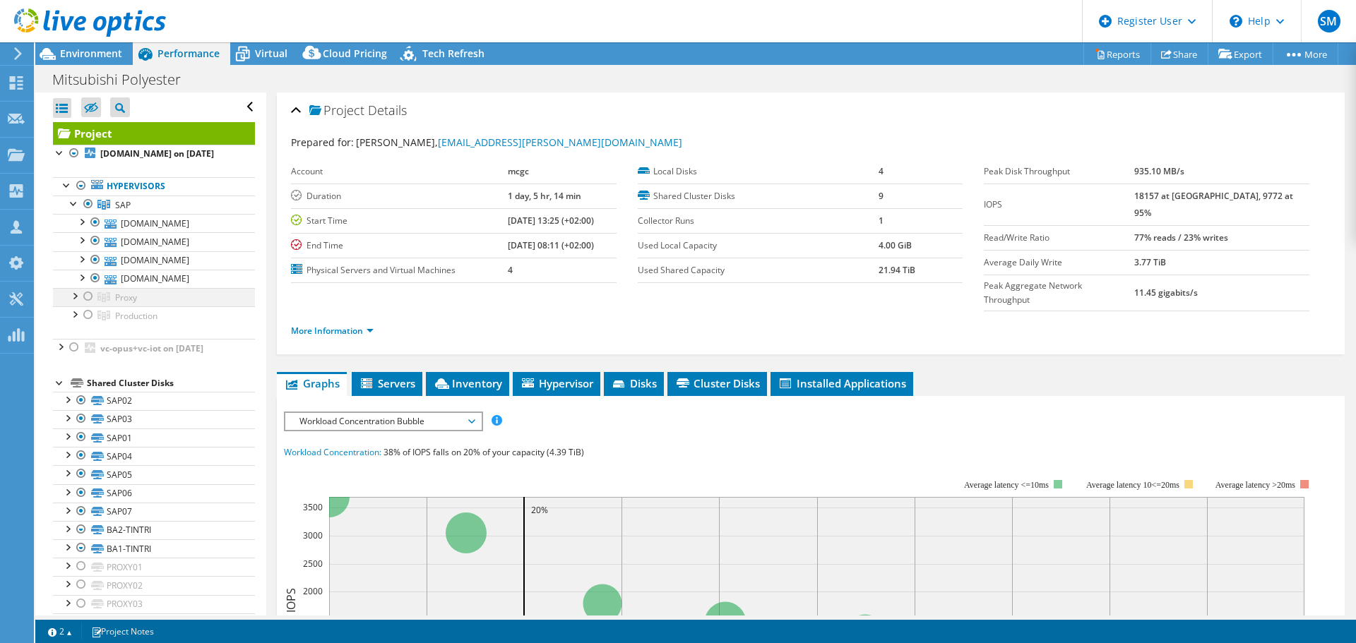
click at [73, 302] on div at bounding box center [74, 295] width 14 height 14
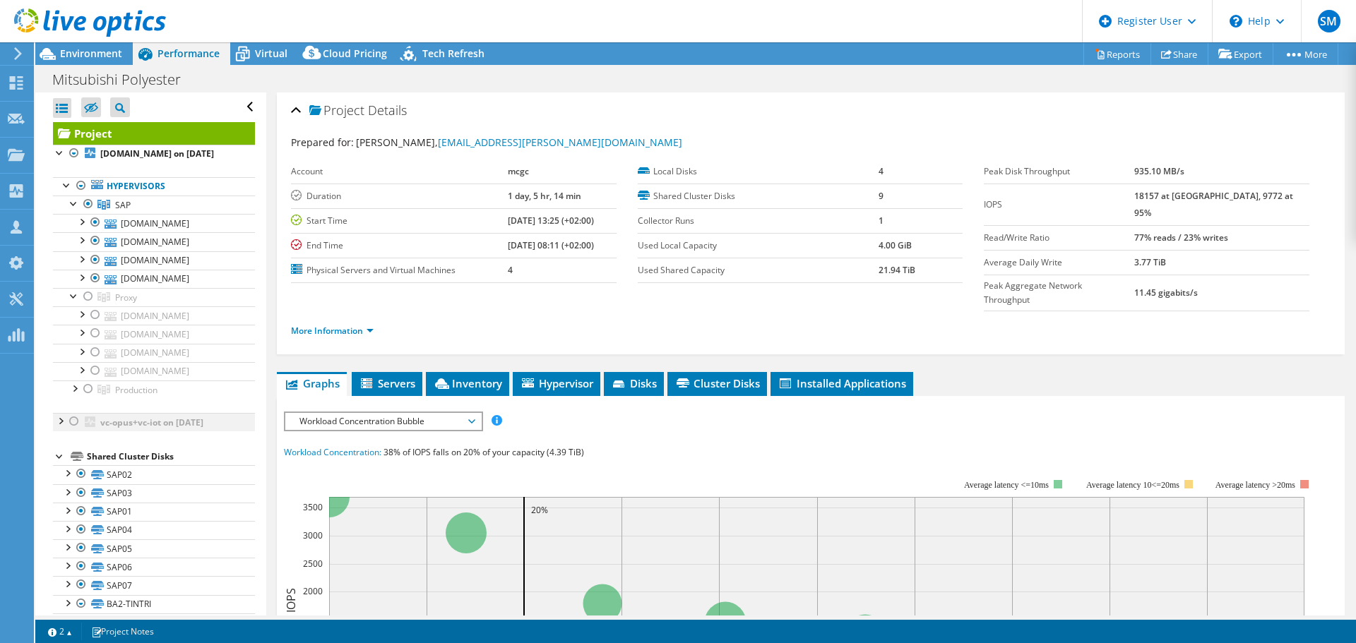
click at [60, 388] on div at bounding box center [60, 420] width 14 height 14
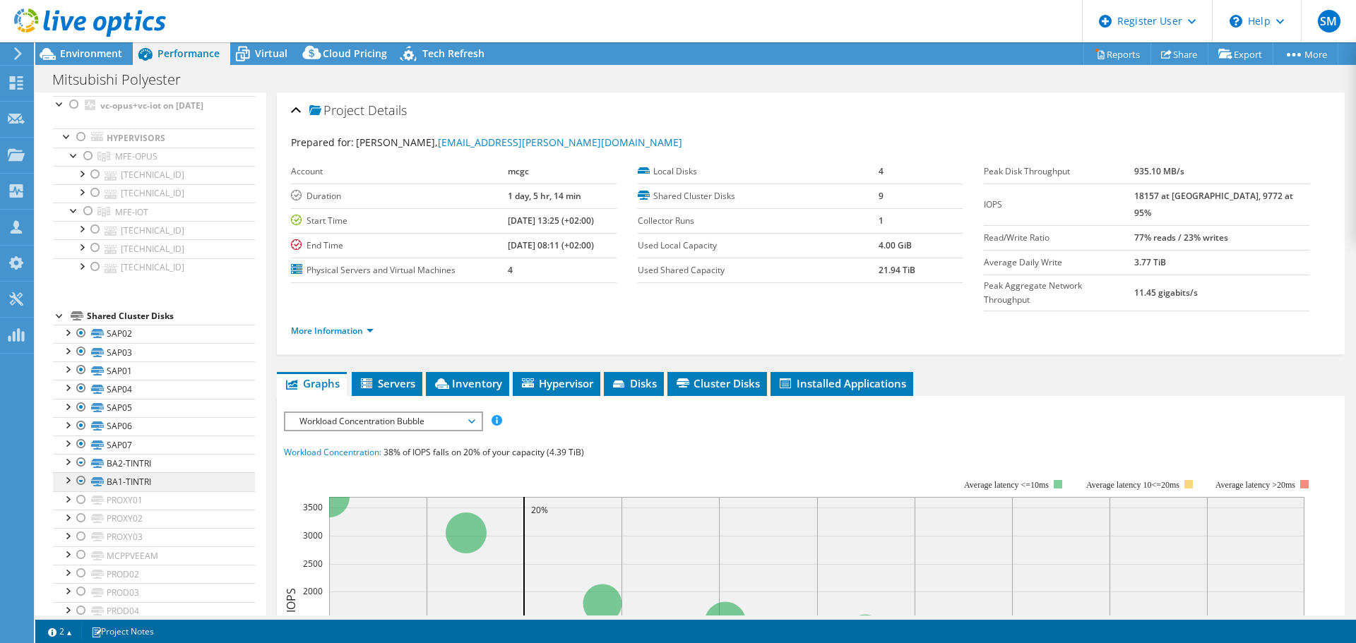
scroll to position [141, 0]
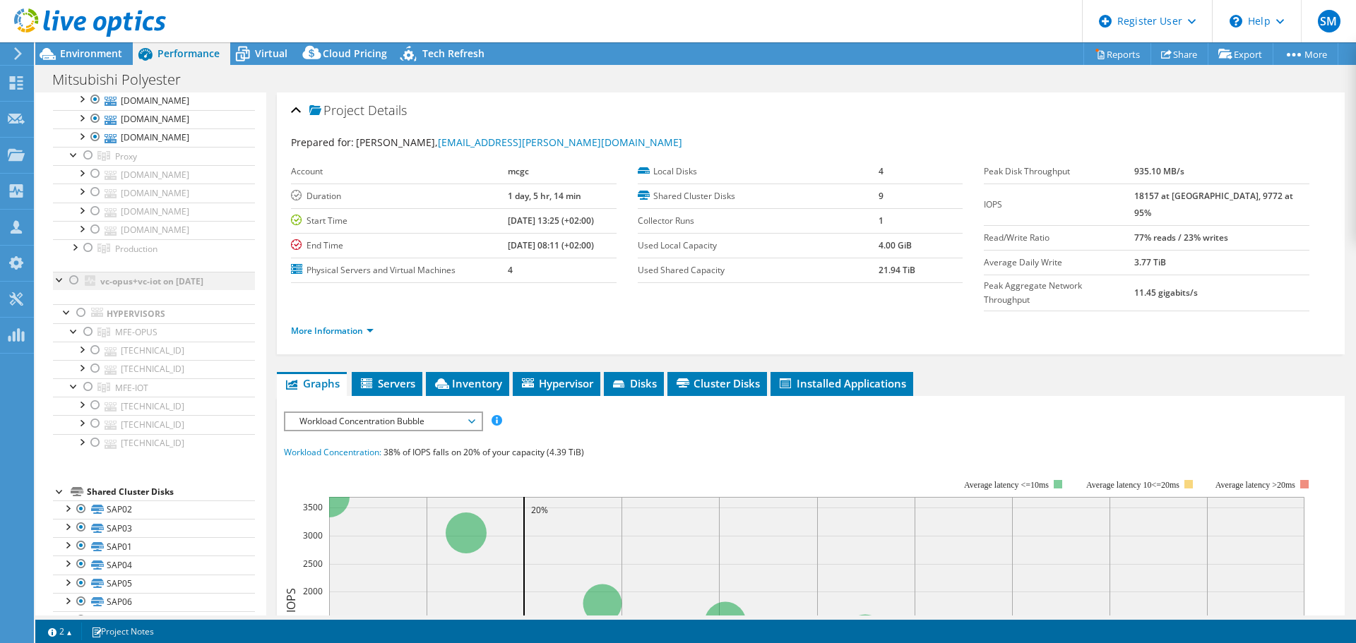
click at [57, 286] on div at bounding box center [60, 279] width 14 height 14
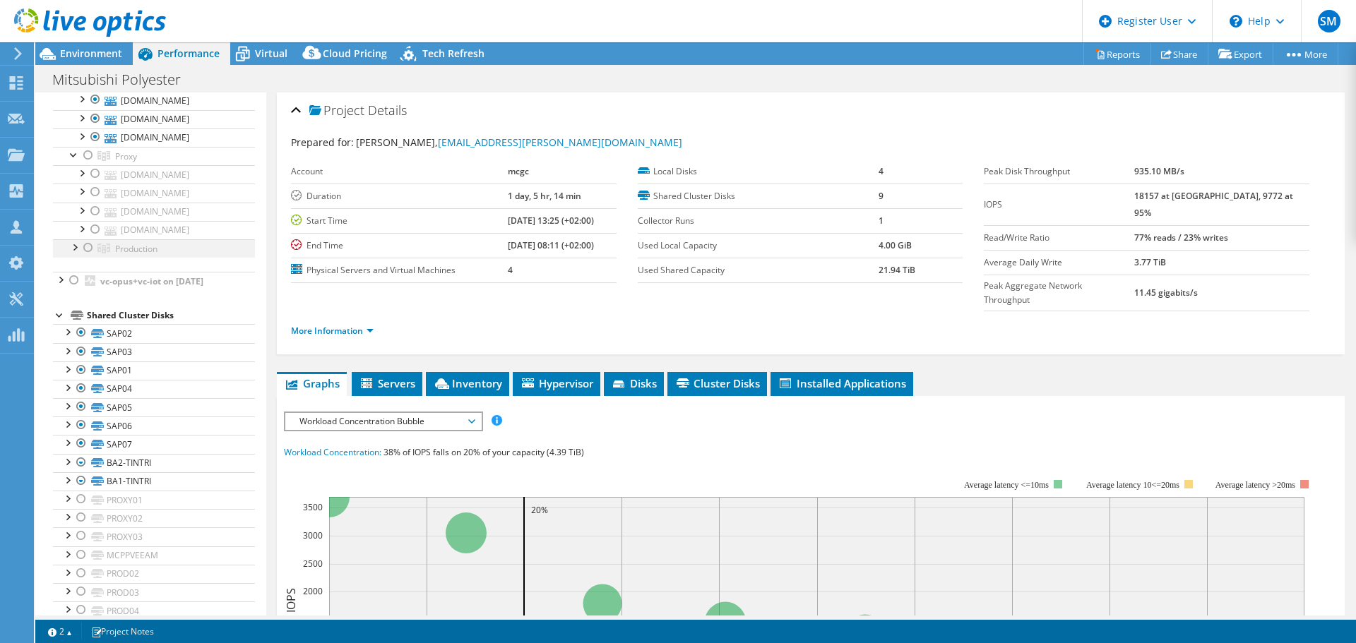
click at [76, 253] on div at bounding box center [74, 246] width 14 height 14
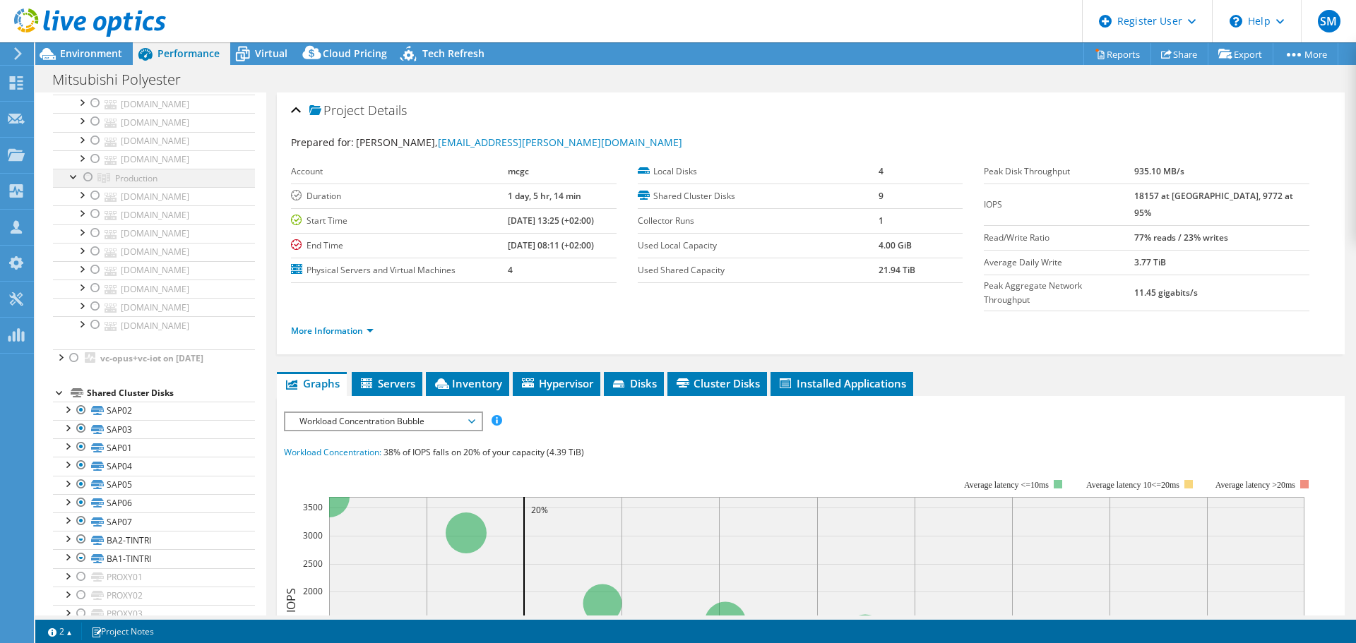
click at [73, 183] on div at bounding box center [74, 176] width 14 height 14
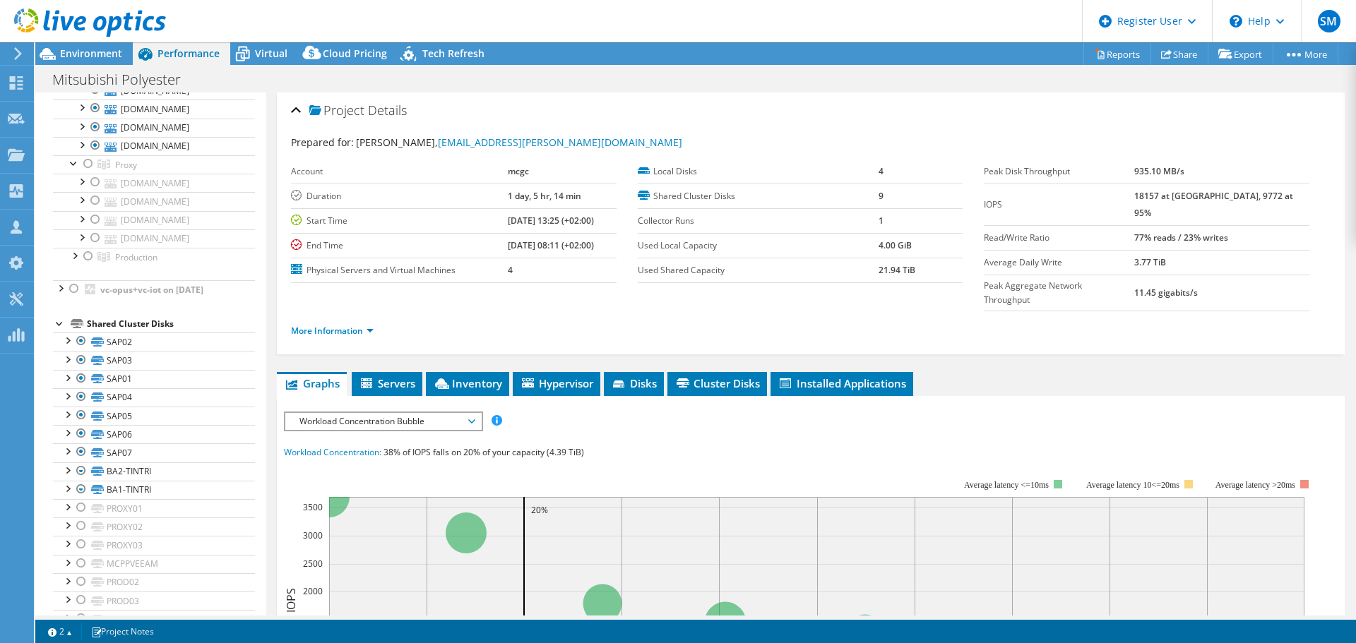
scroll to position [71, 0]
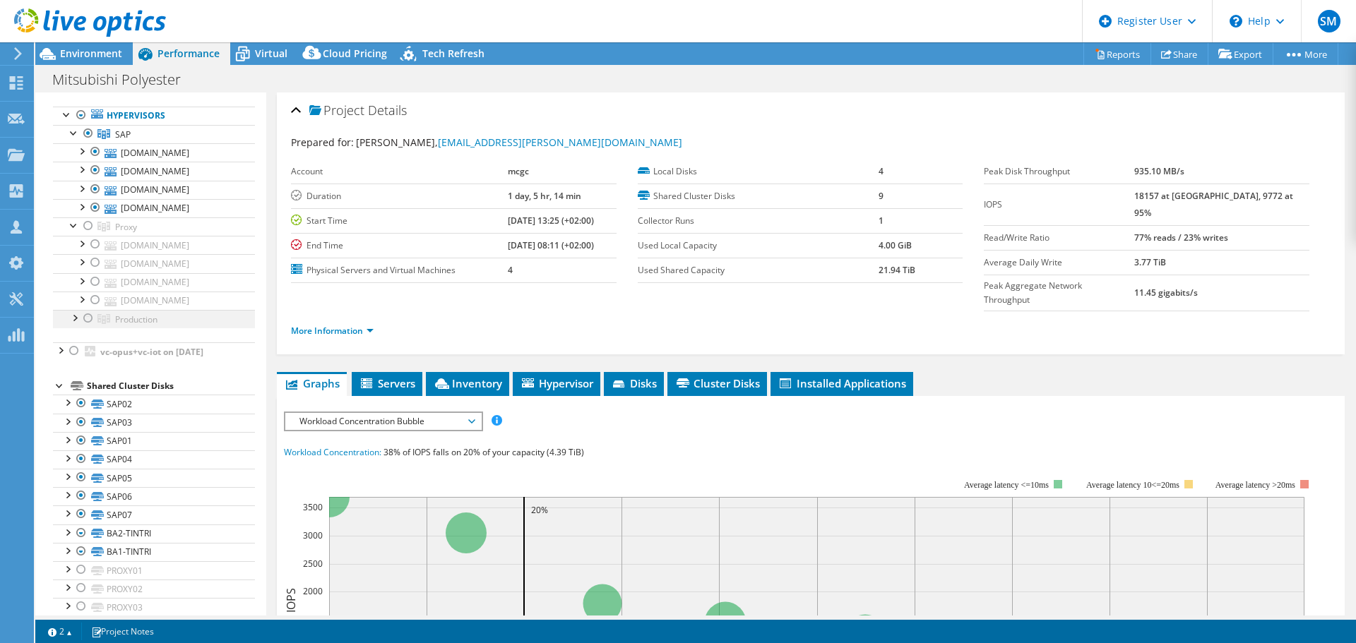
click at [74, 324] on div at bounding box center [74, 317] width 14 height 14
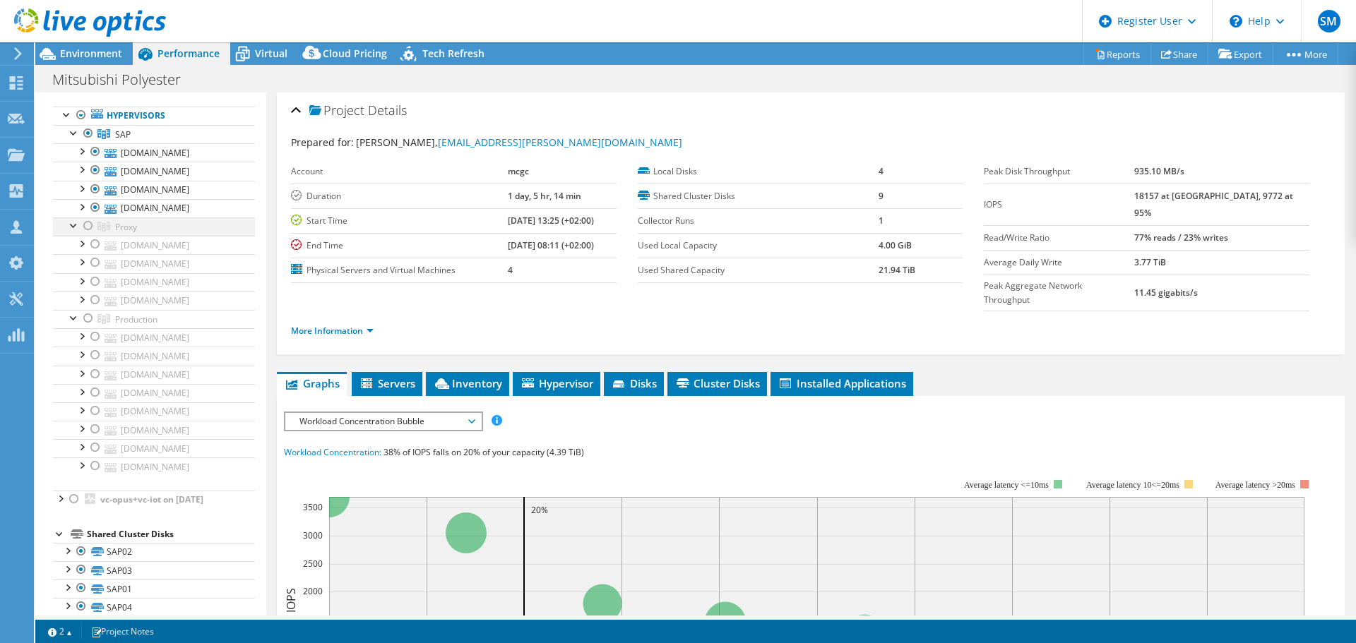
click at [87, 234] on div at bounding box center [88, 225] width 14 height 17
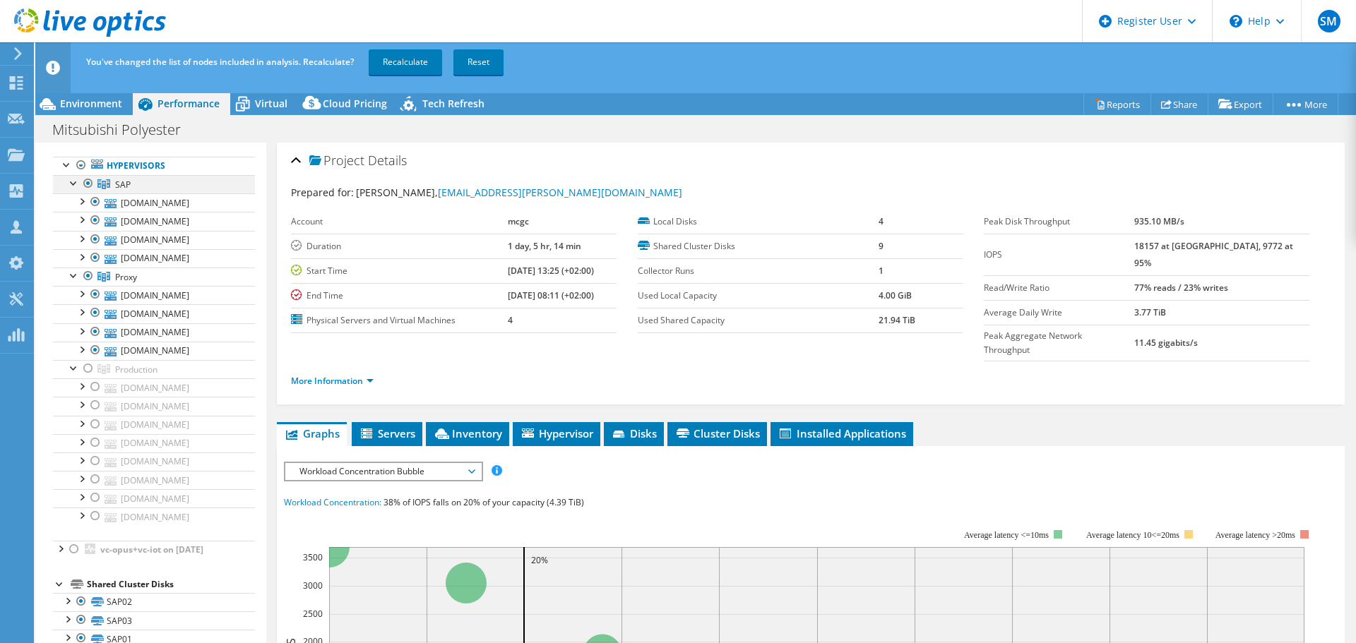
click at [86, 179] on div at bounding box center [88, 183] width 14 height 17
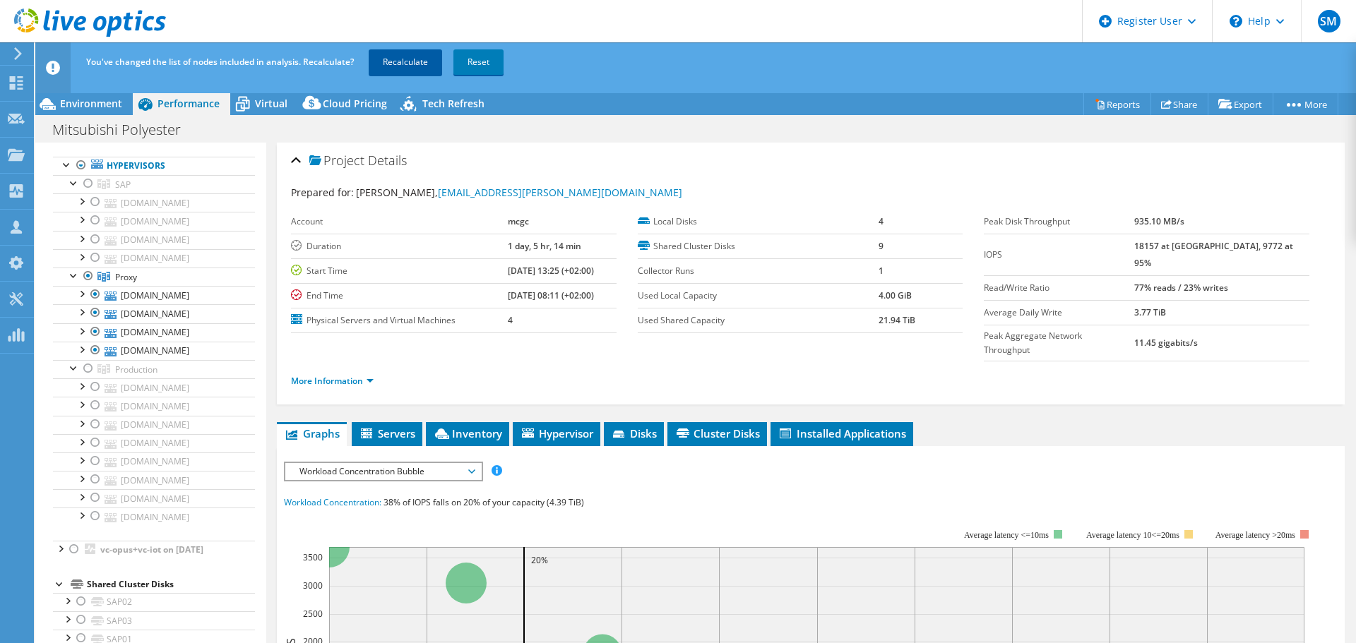
click at [413, 64] on link "Recalculate" at bounding box center [405, 61] width 73 height 25
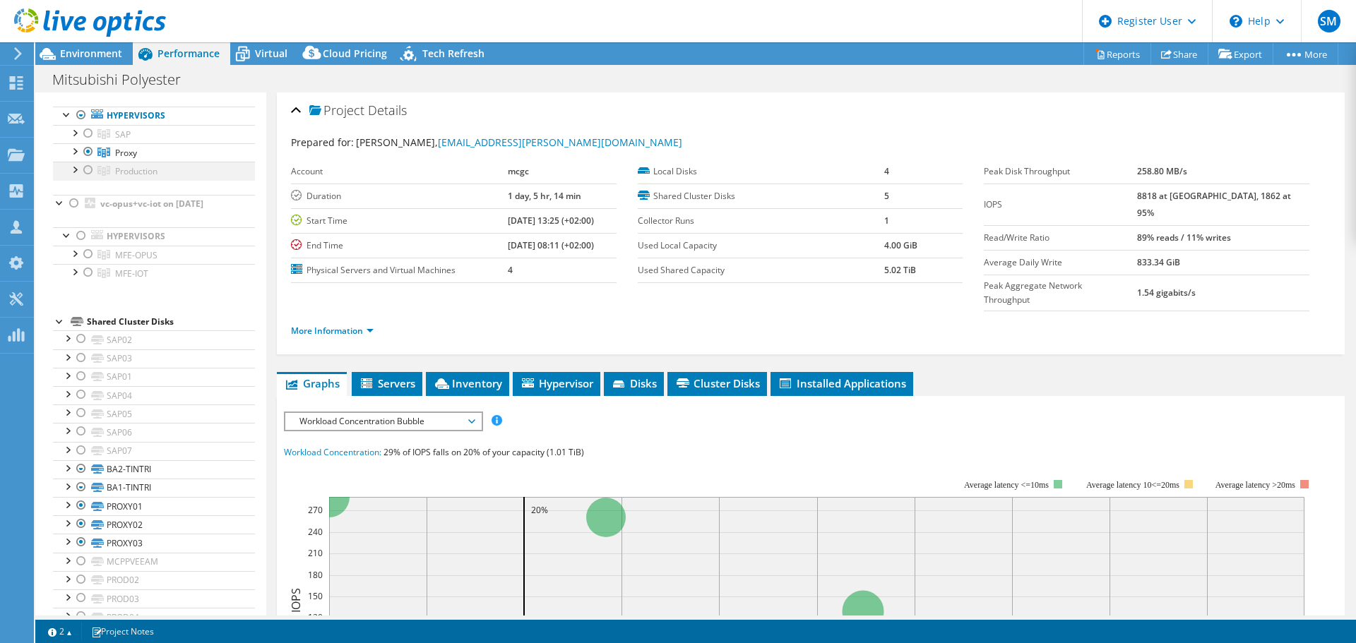
click at [87, 171] on div at bounding box center [88, 170] width 14 height 17
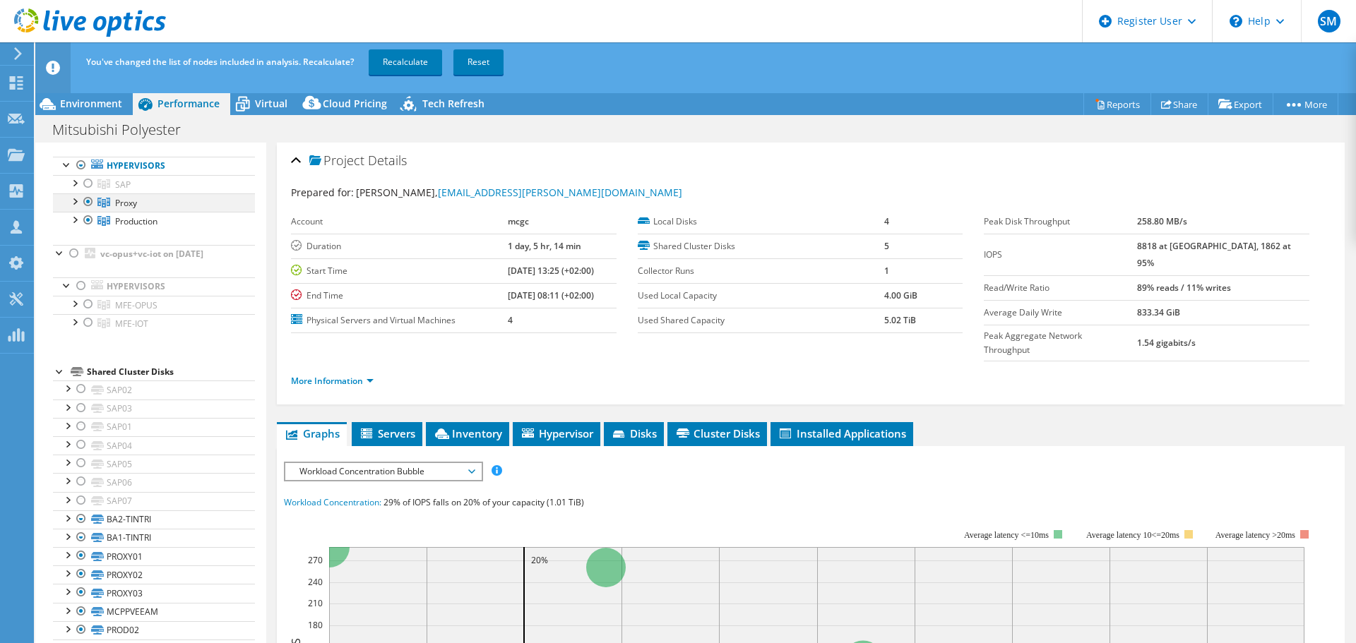
click at [89, 199] on div at bounding box center [88, 201] width 14 height 17
click at [415, 59] on link "Recalculate" at bounding box center [405, 61] width 73 height 25
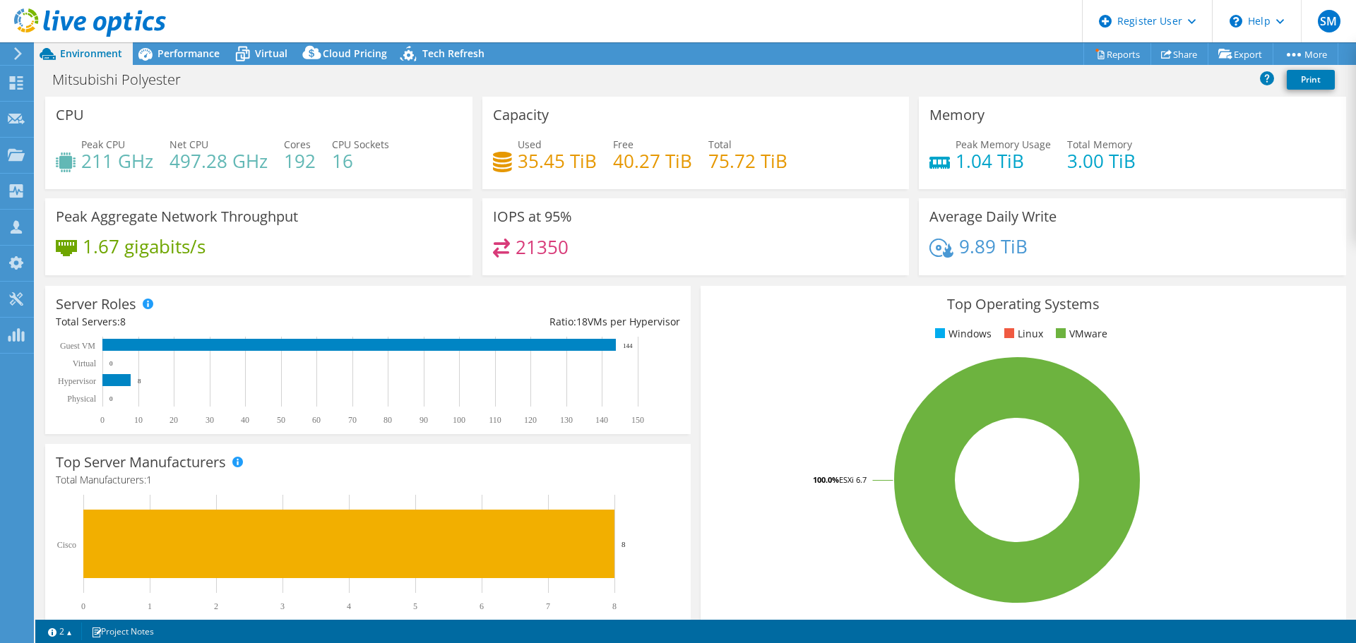
select select "EUFrankfurt"
select select "USD"
click at [148, 56] on icon at bounding box center [145, 54] width 14 height 13
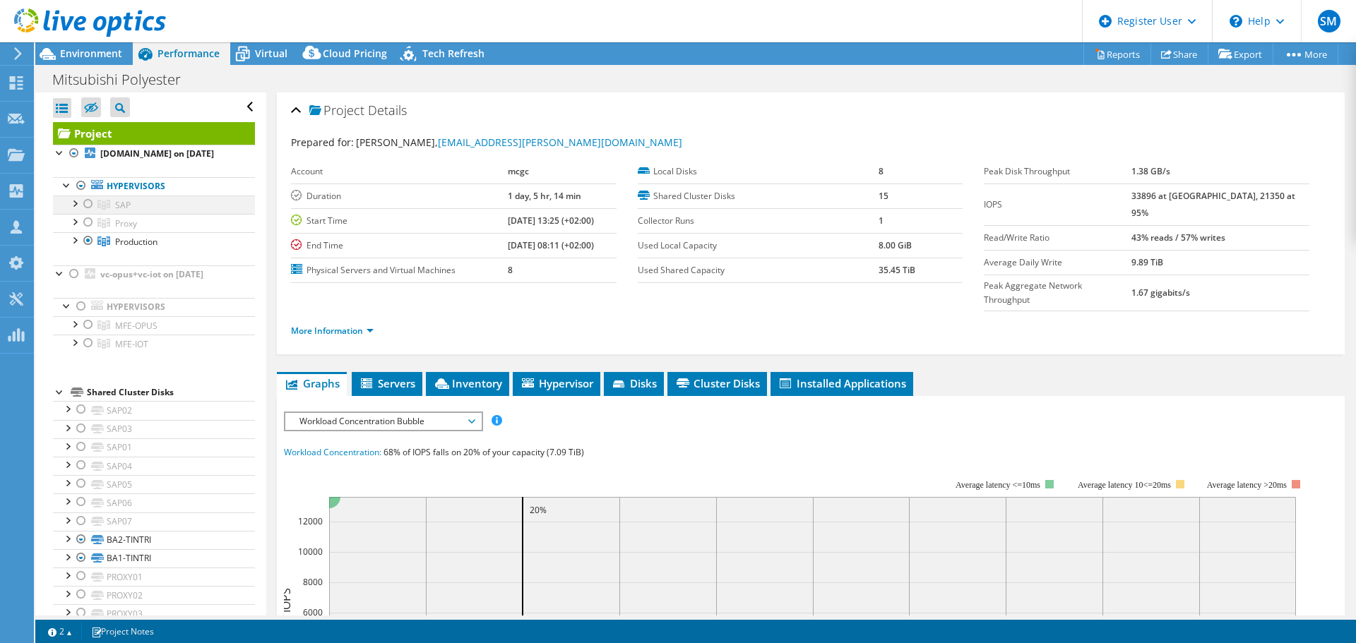
click at [86, 201] on div at bounding box center [88, 204] width 14 height 17
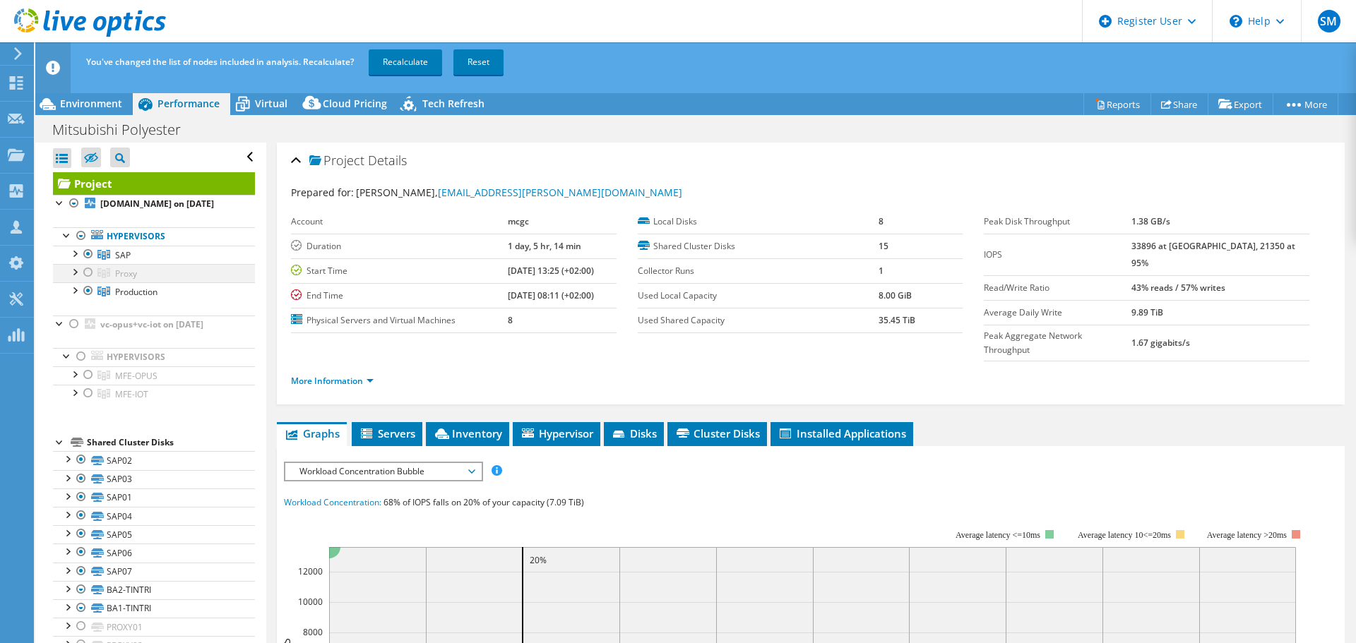
click at [91, 274] on div at bounding box center [88, 272] width 14 height 17
click at [395, 68] on link "Recalculate" at bounding box center [405, 61] width 73 height 25
